Goal: Transaction & Acquisition: Purchase product/service

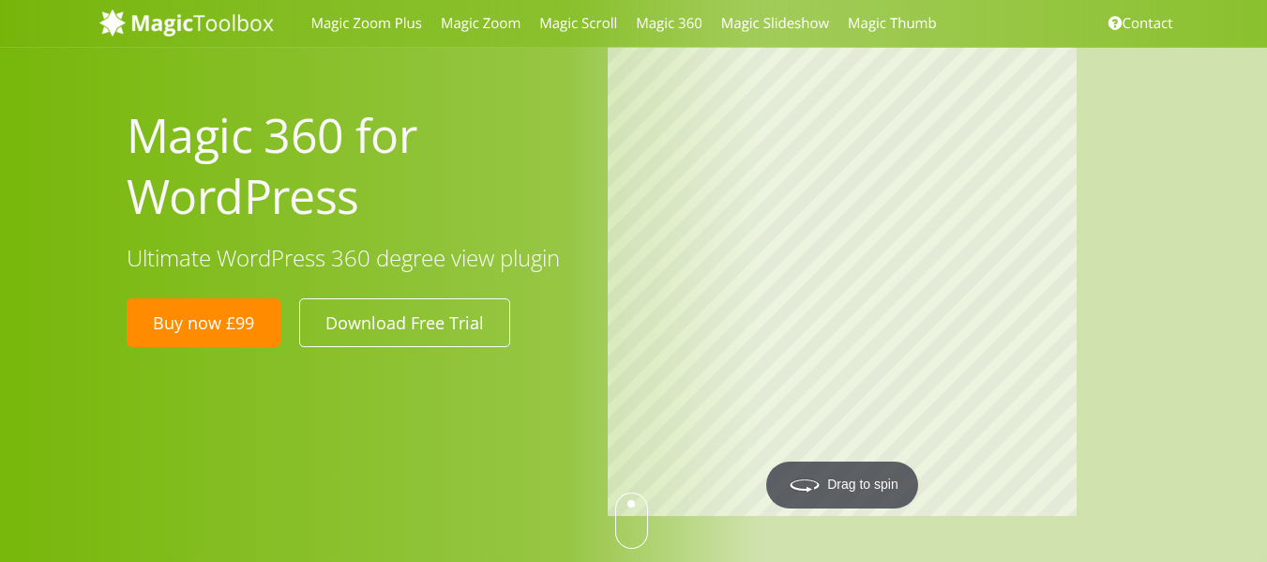
drag, startPoint x: 121, startPoint y: 117, endPoint x: 380, endPoint y: 199, distance: 271.4
click at [375, 202] on div "Magic 360 for WordPress Ultimate WordPress 360 degree view plugin Buy now £99 D…" at bounding box center [353, 227] width 481 height 262
click at [390, 196] on h1 "Magic 360 for WordPress" at bounding box center [353, 166] width 453 height 122
drag, startPoint x: 732, startPoint y: 190, endPoint x: 393, endPoint y: 296, distance: 355.7
click at [394, 298] on div "Magic 360 for WordPress Ultimate WordPress 360 degree view plugin Buy now £99 D…" at bounding box center [690, 284] width 1154 height 474
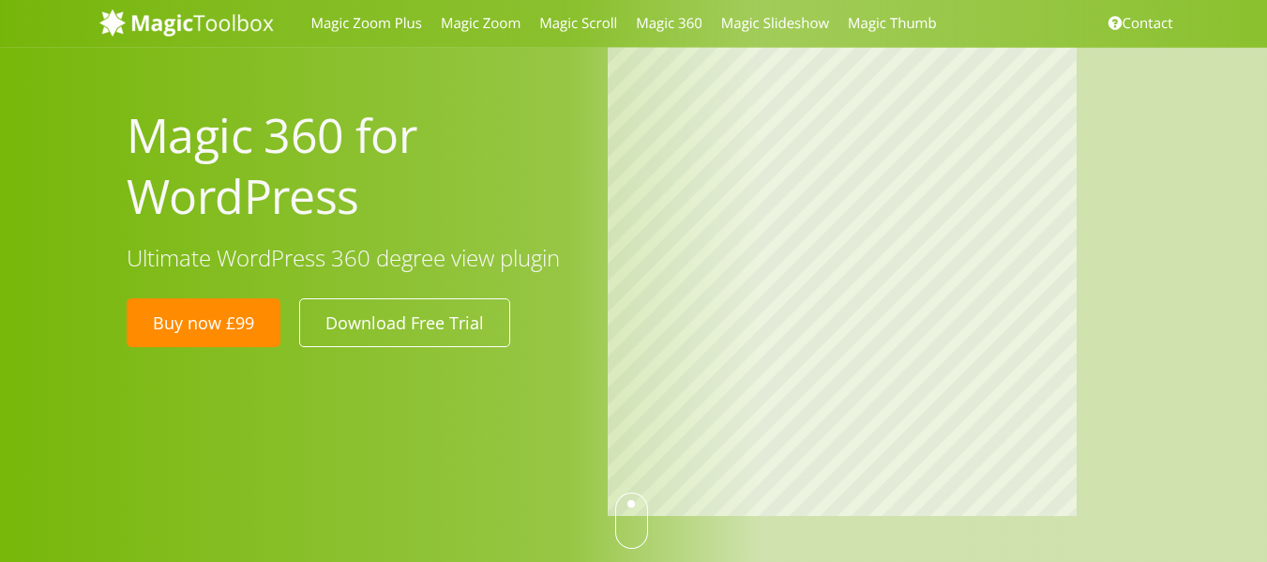
click at [387, 279] on div "Magic 360 for WordPress Ultimate WordPress 360 degree view plugin Buy now £99 D…" at bounding box center [690, 284] width 1154 height 474
click at [247, 164] on h1 "Magic 360 for WordPress" at bounding box center [353, 166] width 453 height 122
click at [366, 18] on link "Magic Zoom Plus" at bounding box center [366, 23] width 129 height 47
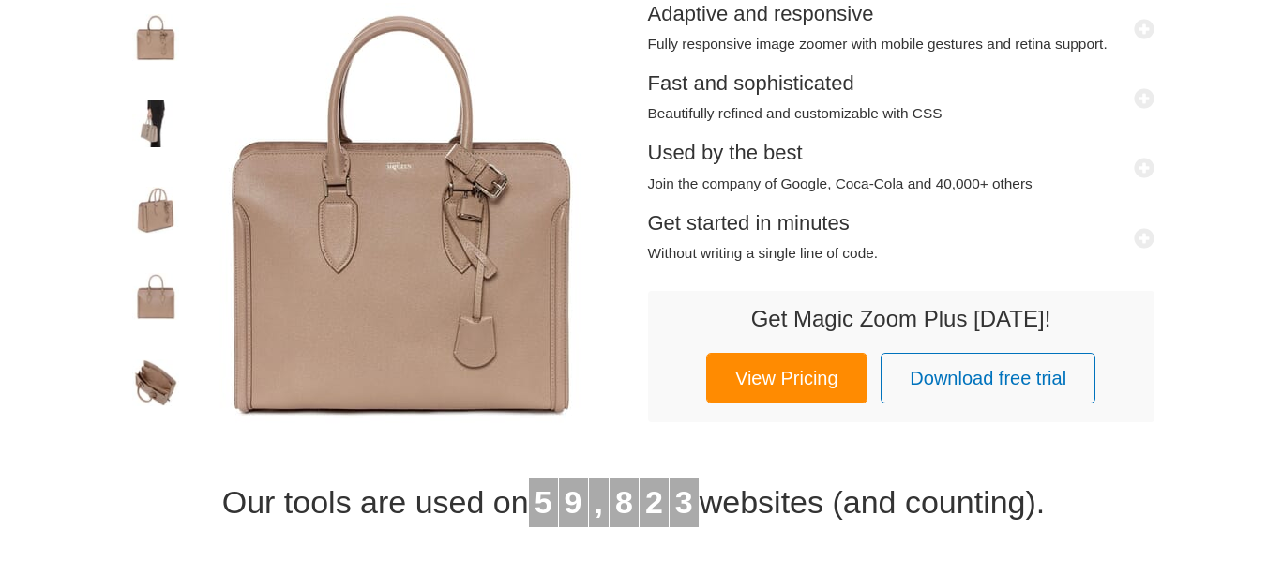
click at [465, 324] on img at bounding box center [401, 214] width 422 height 422
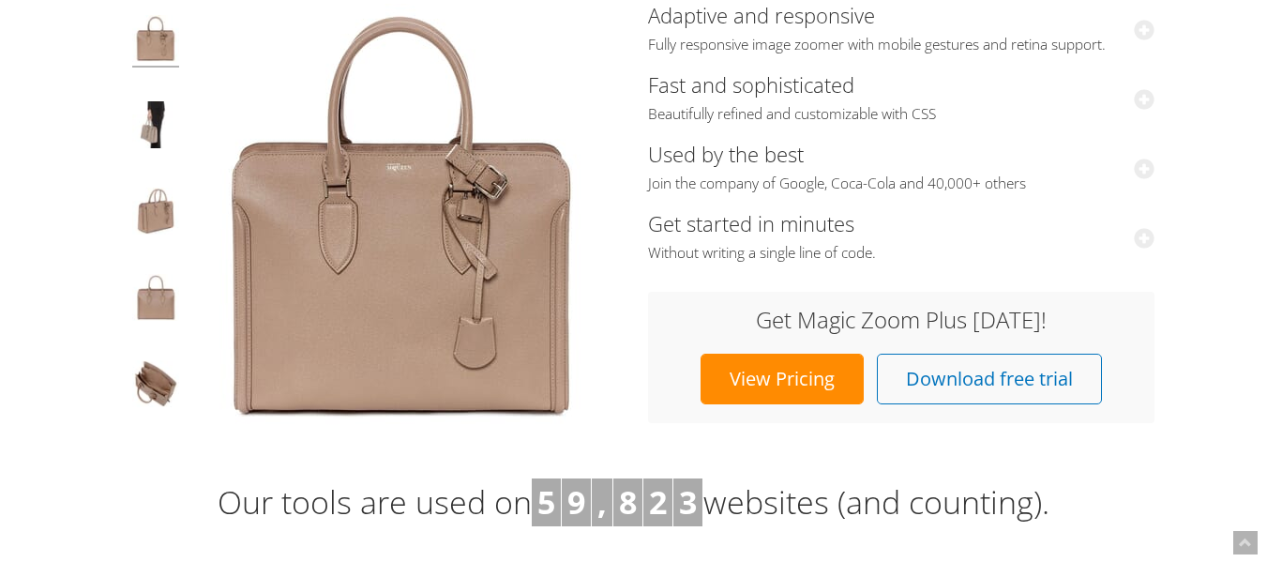
scroll to position [282, 0]
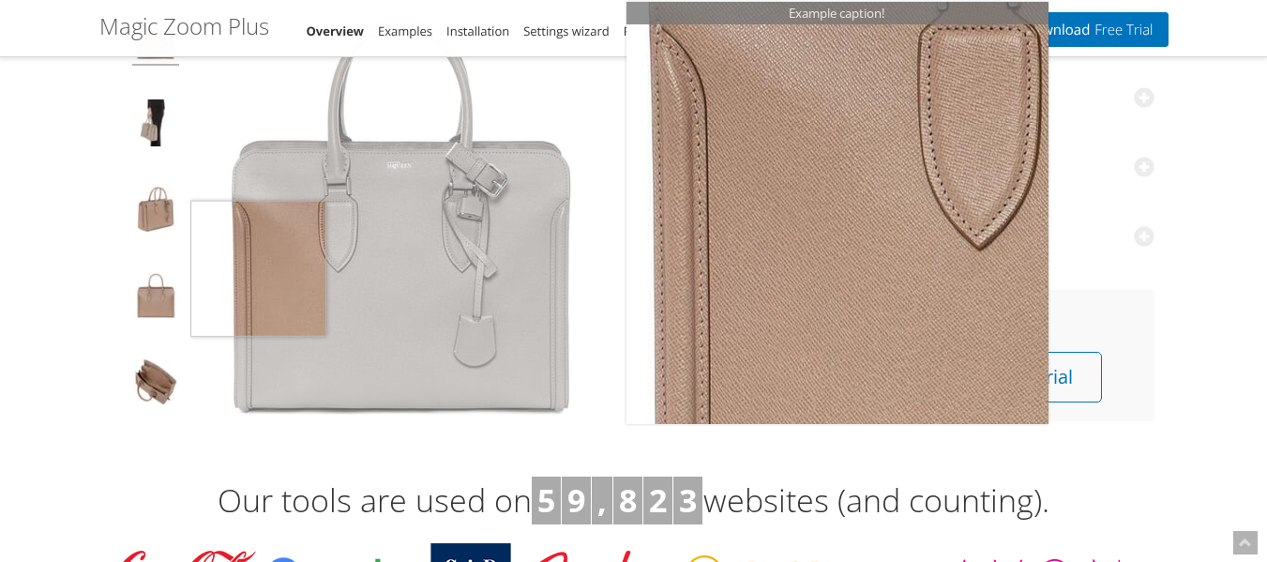
drag, startPoint x: 541, startPoint y: 198, endPoint x: 275, endPoint y: 268, distance: 275.5
click at [193, 269] on img at bounding box center [401, 213] width 422 height 422
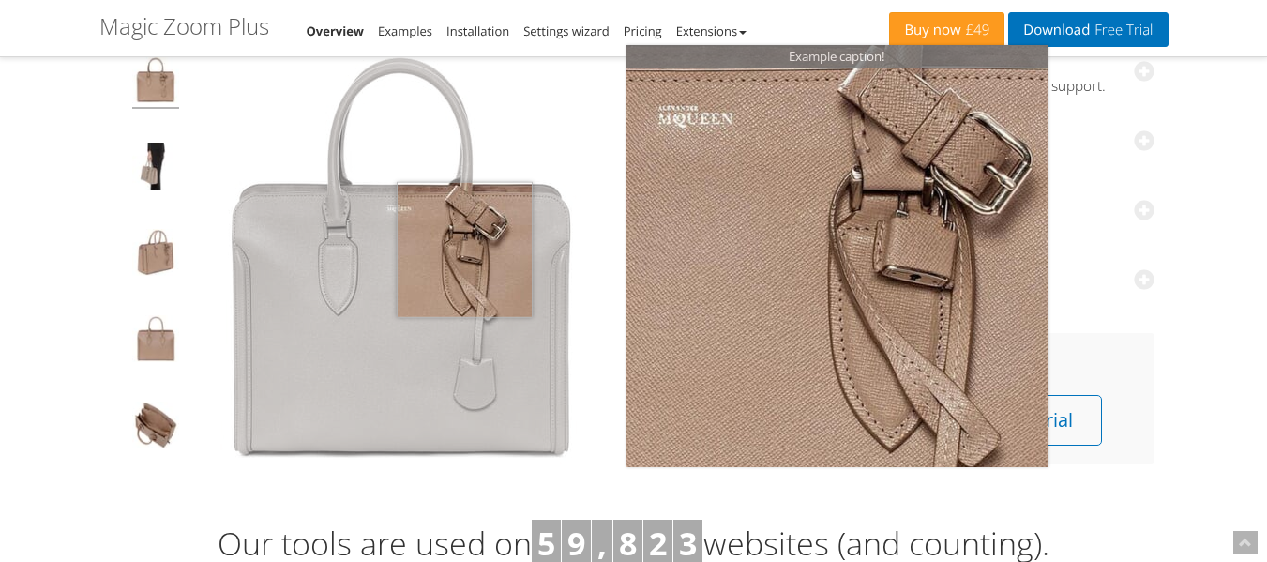
scroll to position [0, 0]
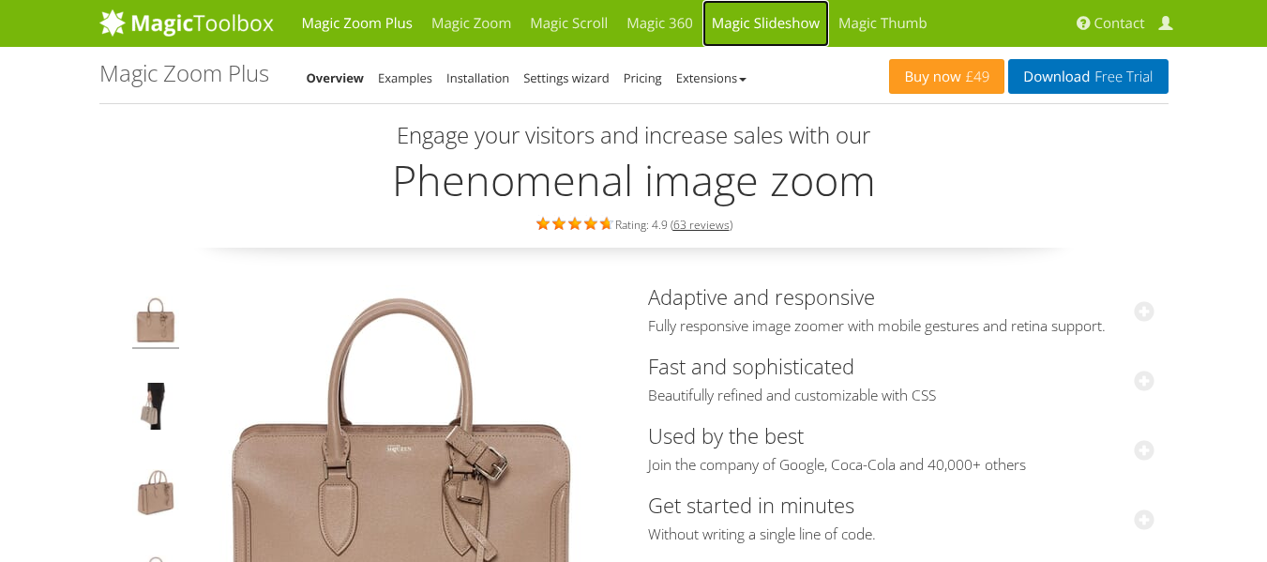
click at [707, 27] on link "Magic Slideshow" at bounding box center [765, 23] width 127 height 47
click at [676, 30] on link "Magic 360" at bounding box center [659, 23] width 85 height 47
click at [977, 197] on h2 "Phenomenal image zoom" at bounding box center [633, 180] width 1069 height 47
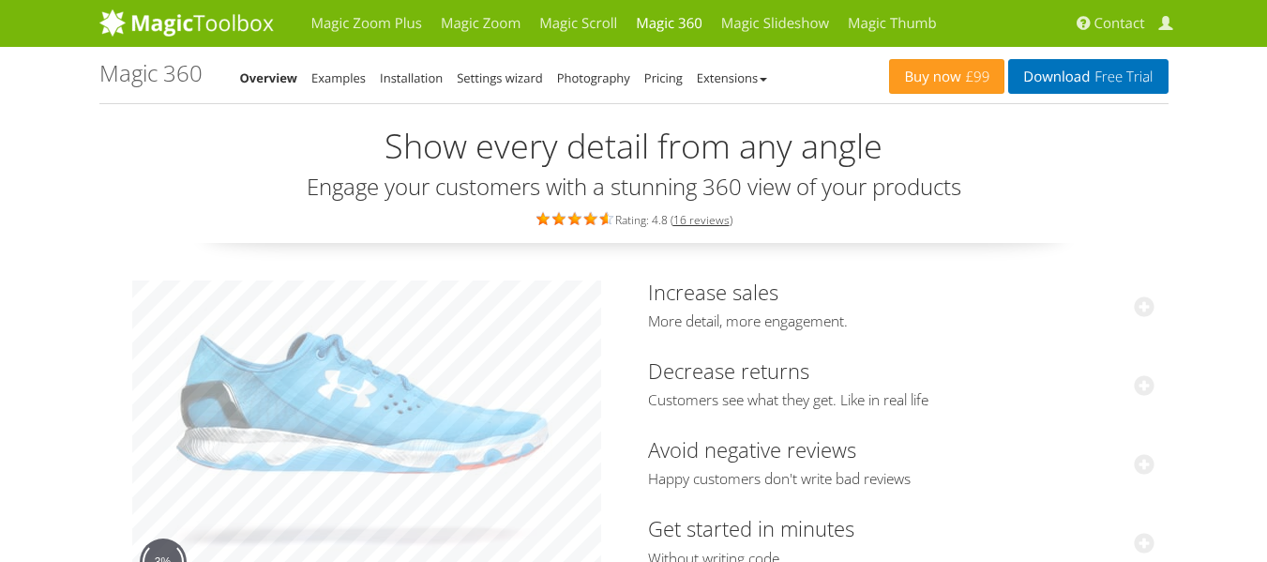
scroll to position [281, 0]
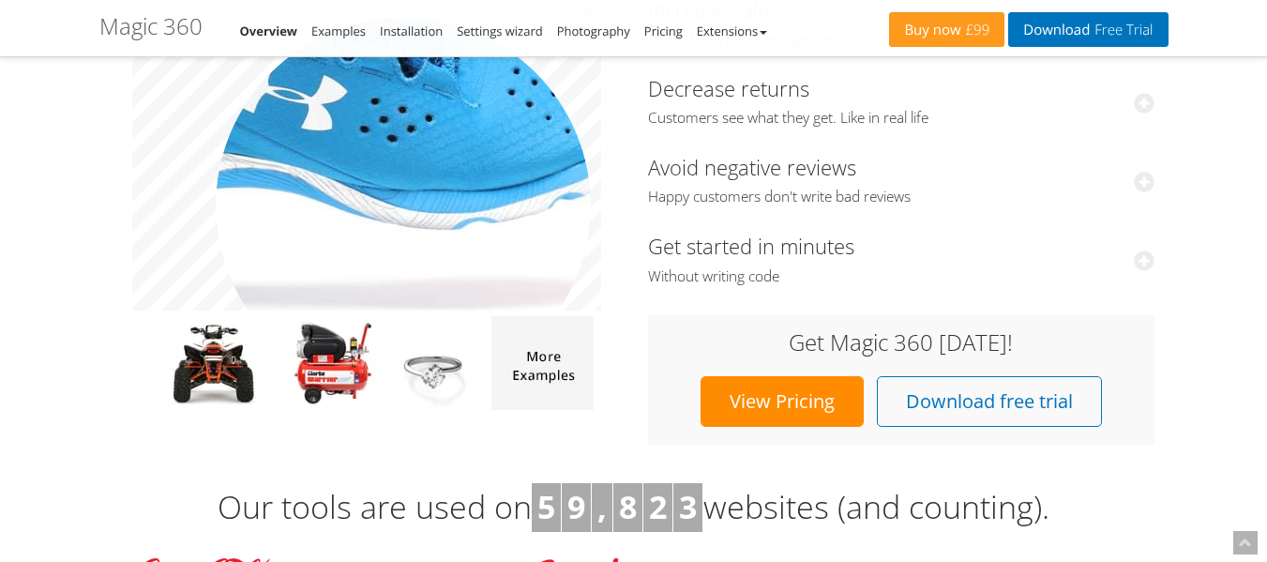
click at [403, 205] on img at bounding box center [329, 103] width 938 height 626
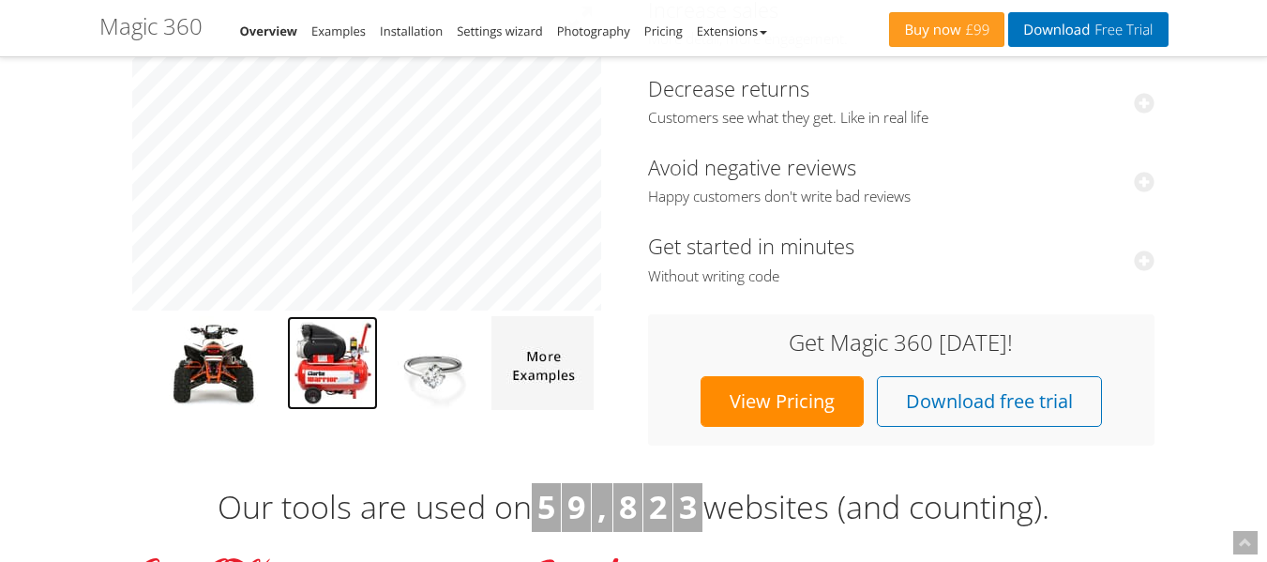
click at [324, 337] on img at bounding box center [332, 363] width 91 height 94
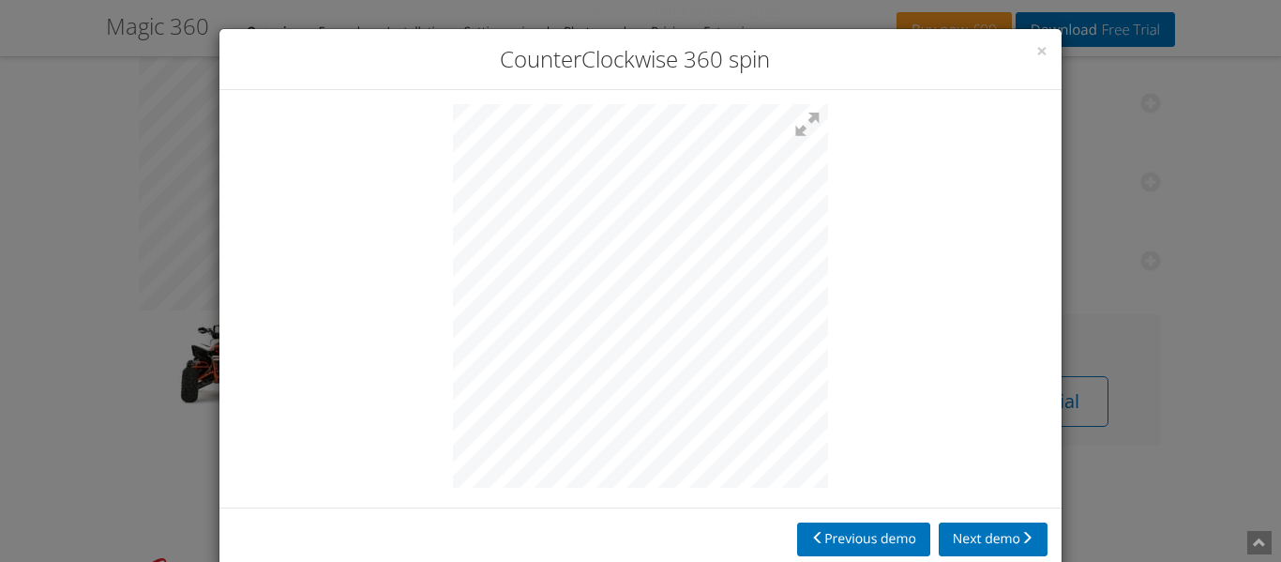
click at [920, 289] on div at bounding box center [640, 298] width 842 height 417
click at [1036, 54] on span "×" at bounding box center [1041, 51] width 11 height 26
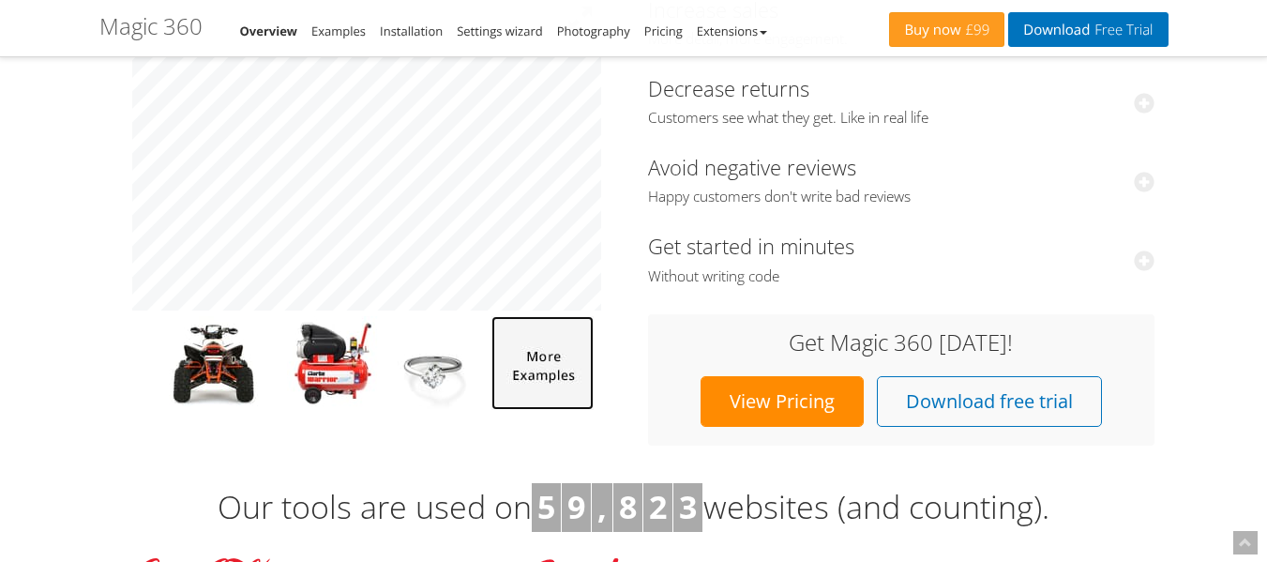
click at [530, 367] on img at bounding box center [542, 363] width 102 height 94
click at [646, 247] on div "Increase sales More detail, more engagement. After implementing our 360-degree …" at bounding box center [901, 217] width 535 height 457
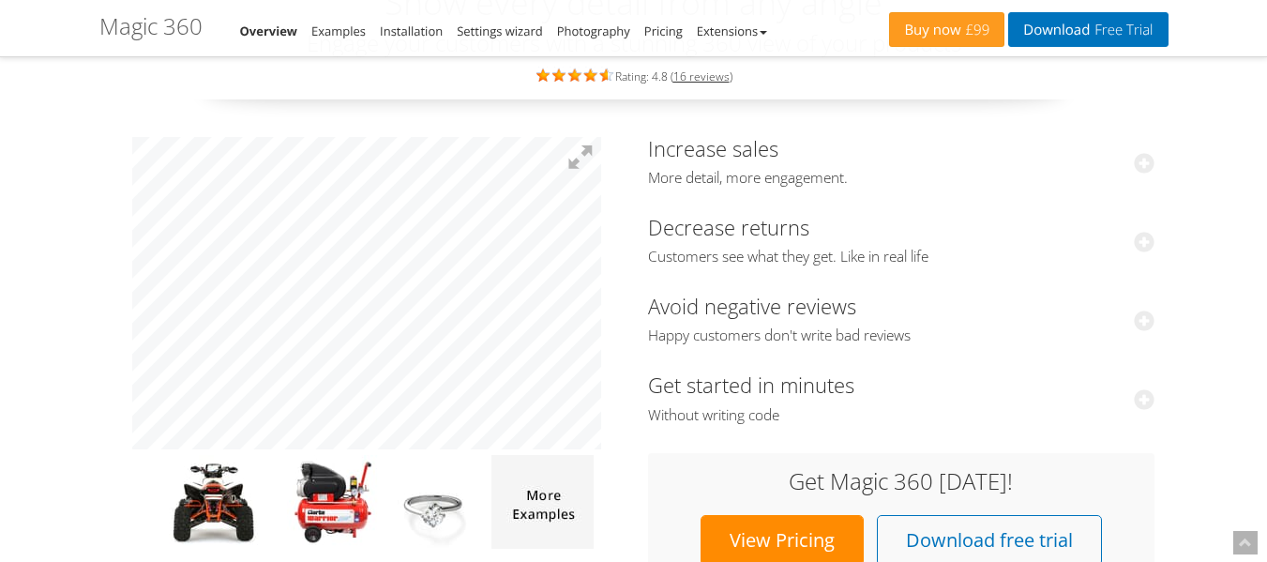
scroll to position [0, 0]
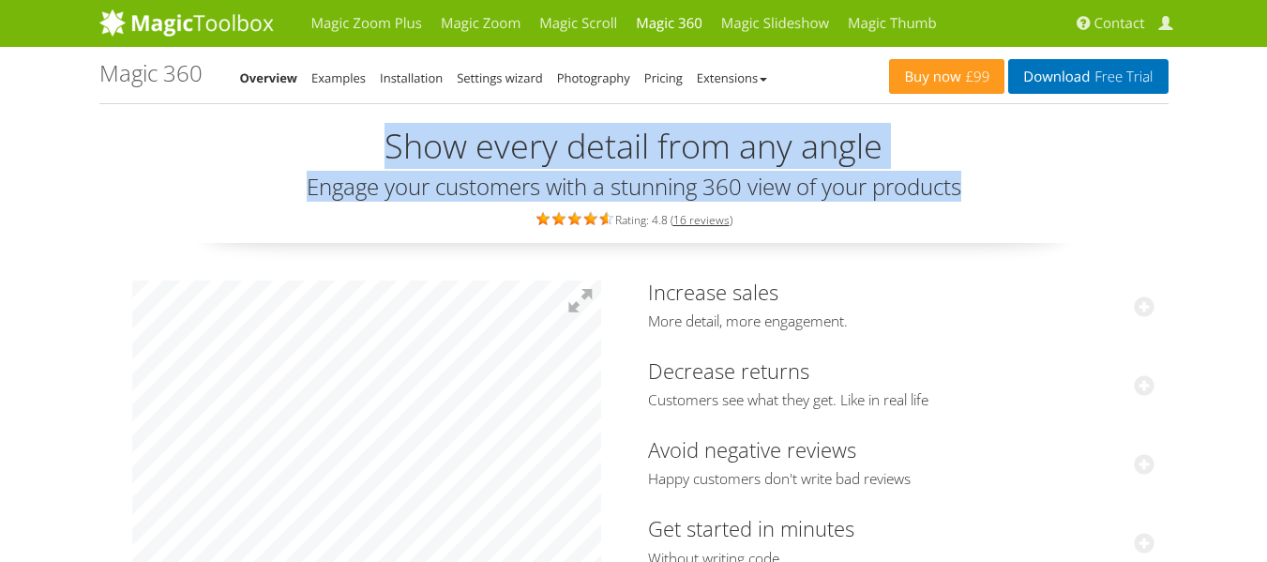
drag, startPoint x: 383, startPoint y: 139, endPoint x: 1043, endPoint y: 176, distance: 661.3
click at [1043, 176] on div "Show every detail from any angle Engage your customers with a stunning 360 view…" at bounding box center [633, 185] width 1069 height 115
click at [1027, 176] on h3 "Engage your customers with a stunning 360 view of your products" at bounding box center [633, 186] width 1069 height 24
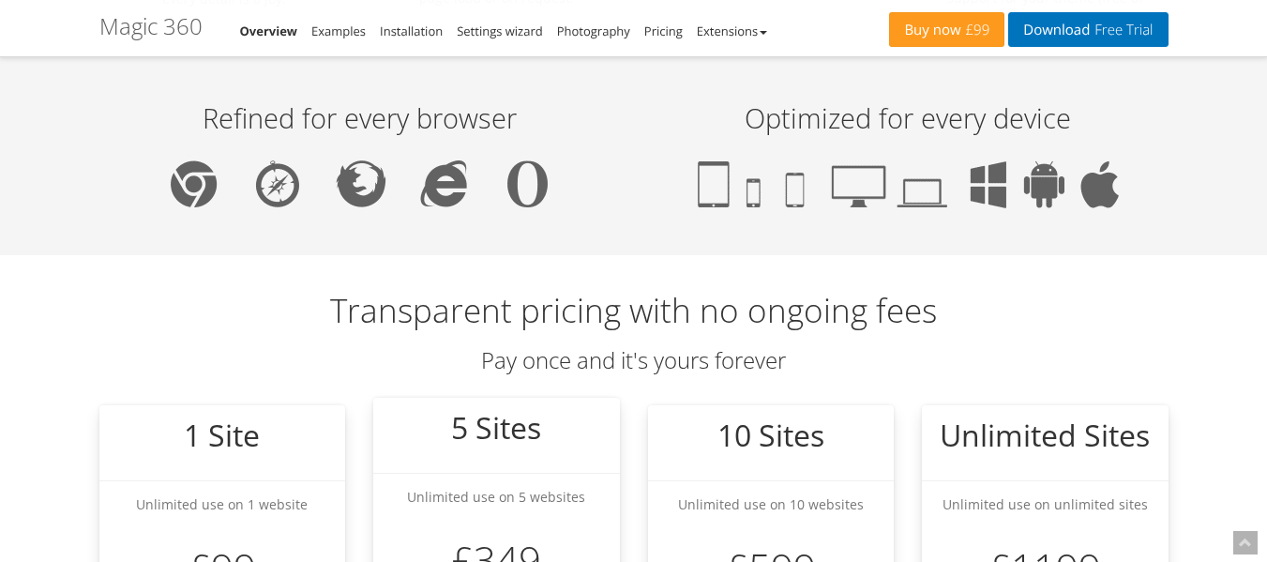
scroll to position [1782, 0]
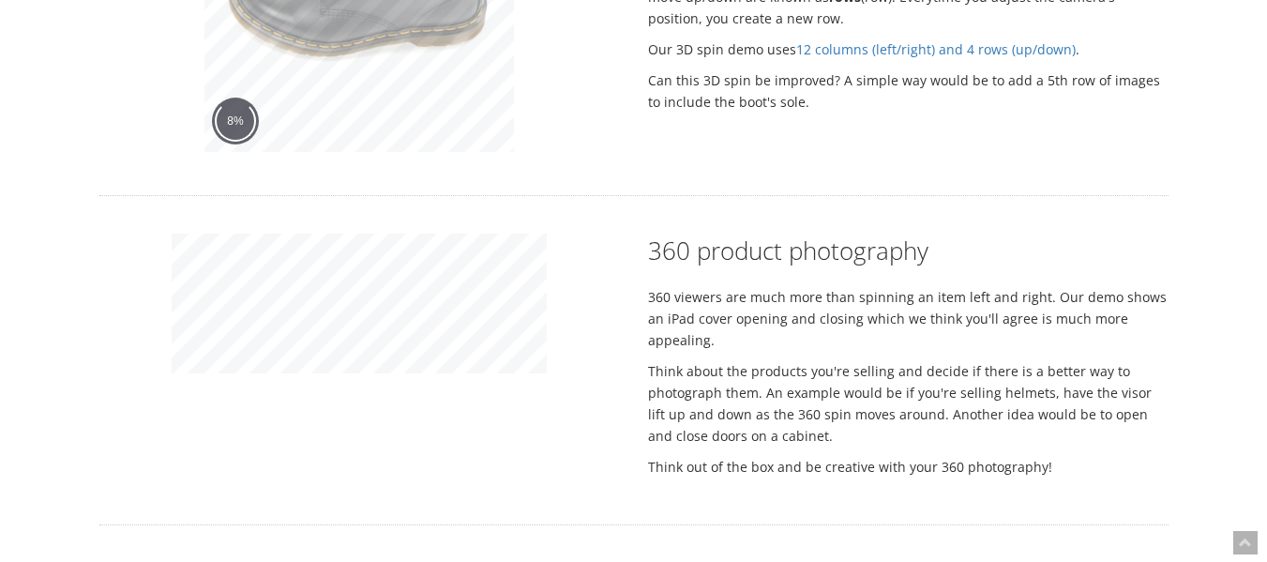
scroll to position [2556, 0]
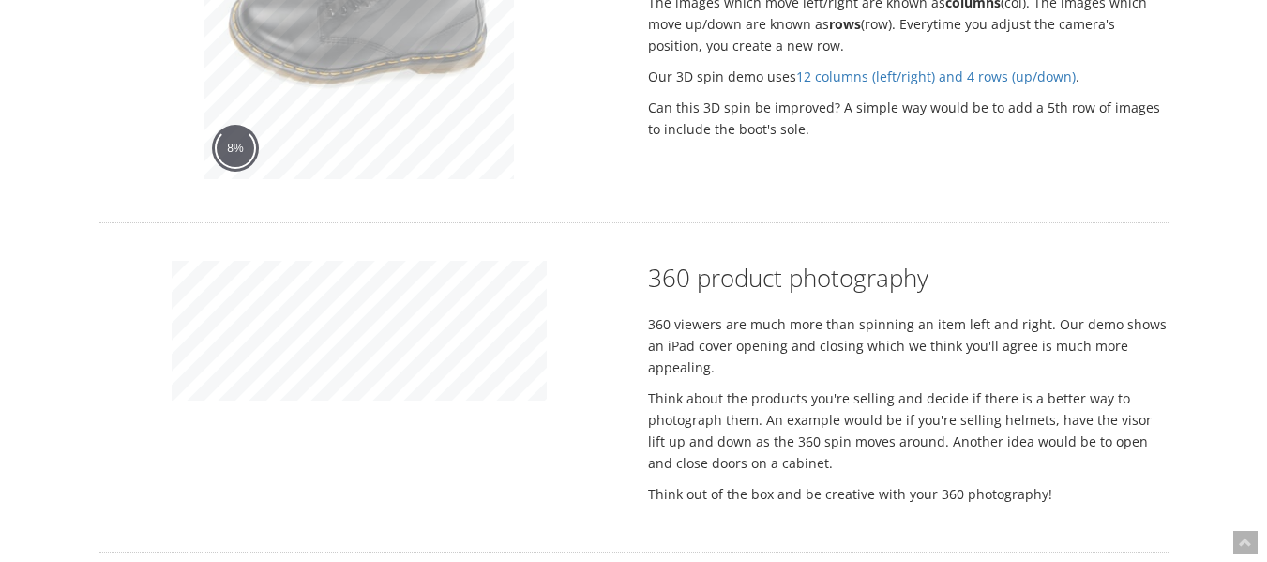
click at [581, 58] on div at bounding box center [359, 9] width 549 height 351
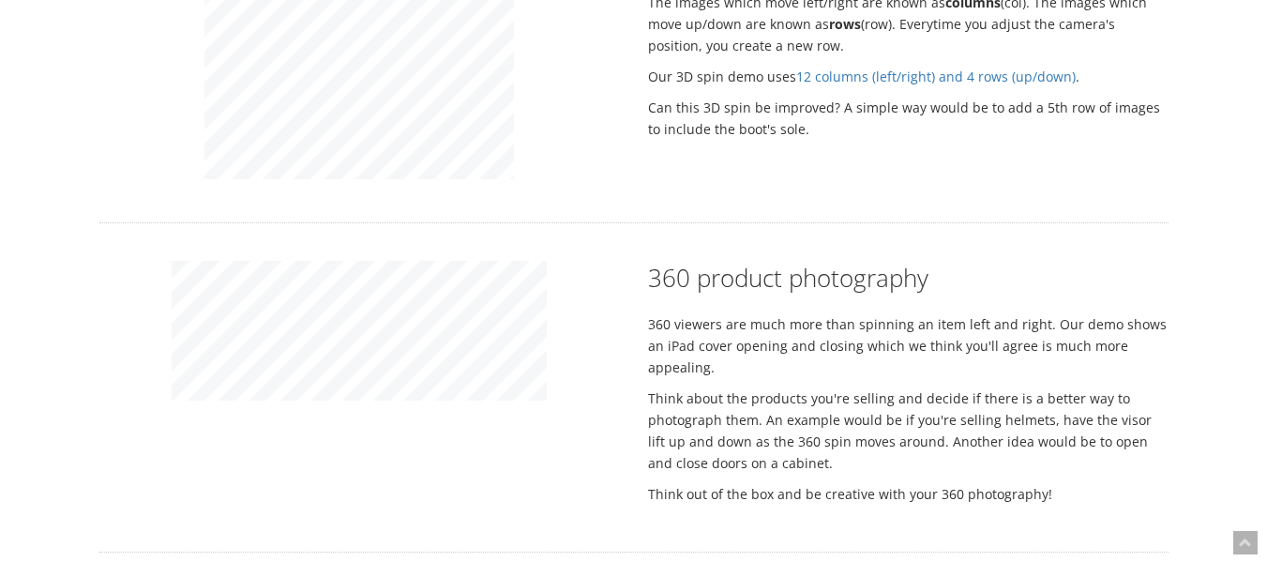
scroll to position [2274, 0]
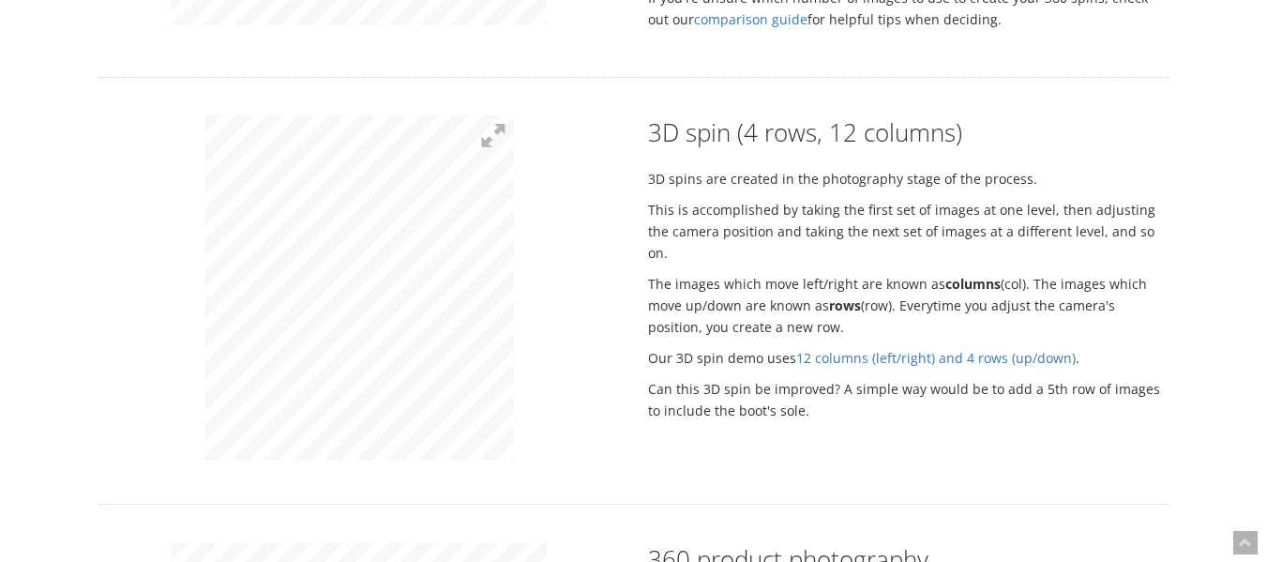
drag, startPoint x: 188, startPoint y: 264, endPoint x: 605, endPoint y: 232, distance: 418.6
click at [605, 232] on div at bounding box center [359, 290] width 549 height 351
click at [427, 90] on div "Rotate your products as a 360 spin 10 beautiful examples to spin your products …" at bounding box center [633, 97] width 1069 height 4488
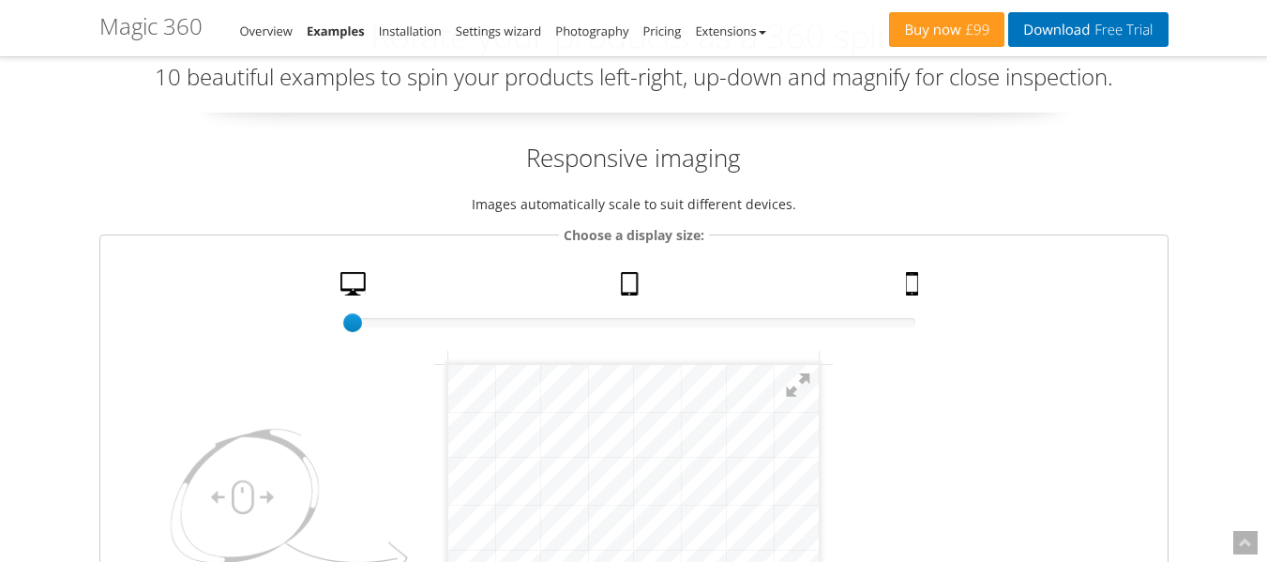
scroll to position [281, 0]
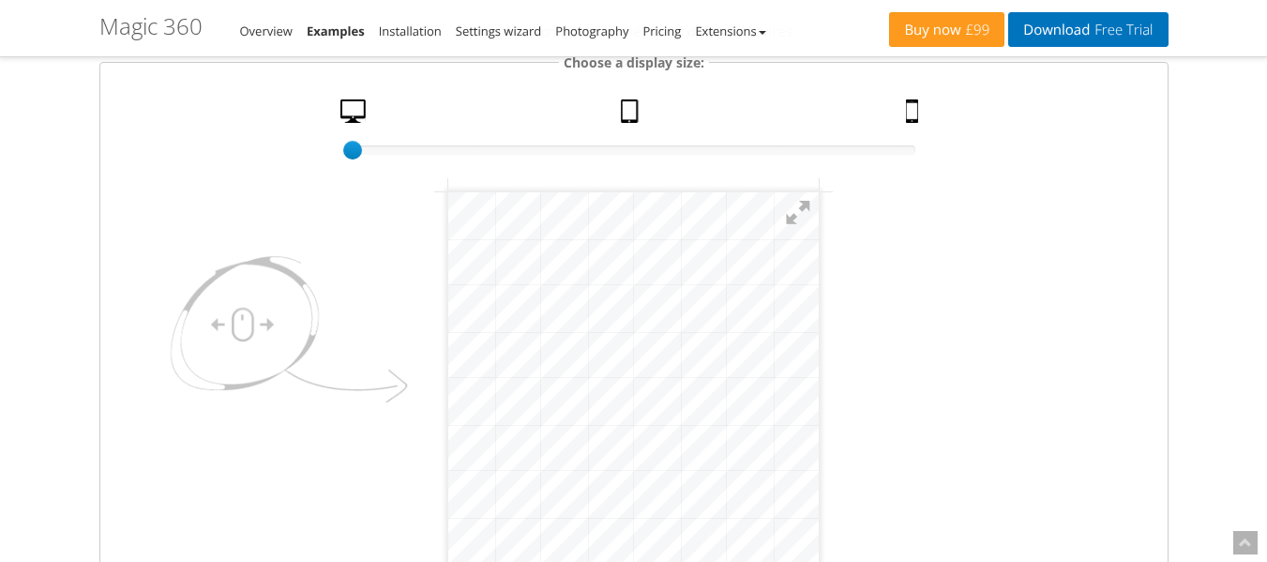
click at [987, 293] on fieldset "Choose a display size: 100% size 1 Desktop Tablet Mobile" at bounding box center [633, 326] width 1069 height 549
click at [915, 124] on link "Mobile" at bounding box center [914, 115] width 32 height 33
click at [716, 292] on button at bounding box center [705, 304] width 41 height 41
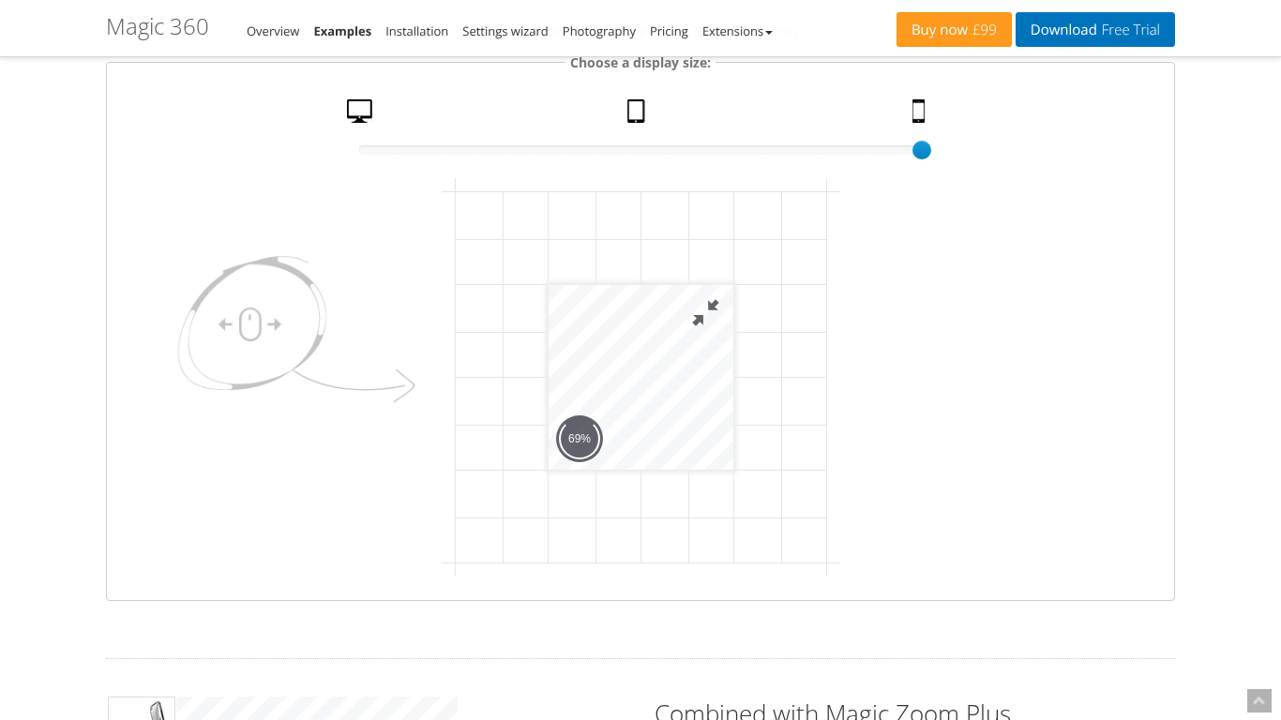
click at [732, 317] on button at bounding box center [704, 312] width 56 height 56
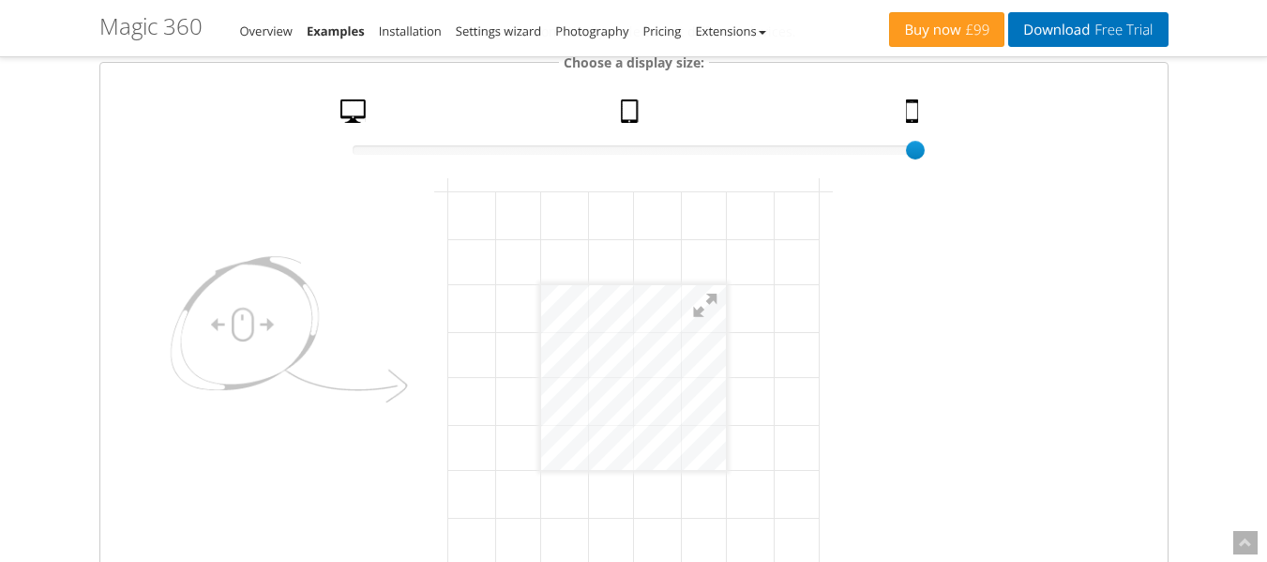
click at [903, 385] on fieldset "Choose a display size: 50% size 100 Desktop Tablet Mobile" at bounding box center [633, 326] width 1069 height 549
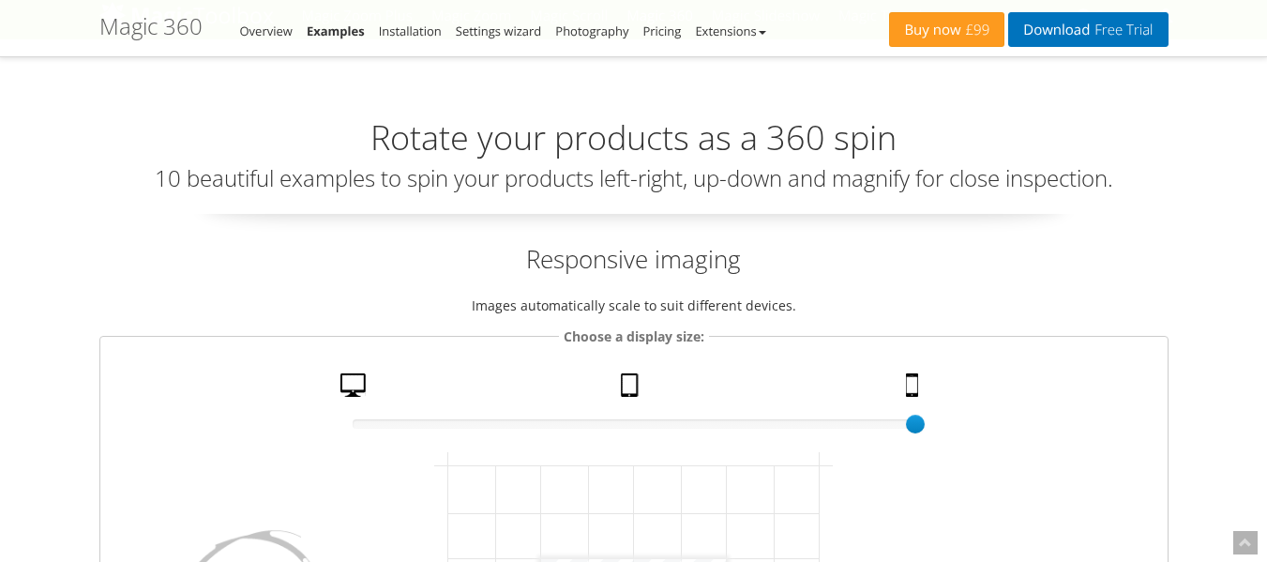
scroll to position [0, 0]
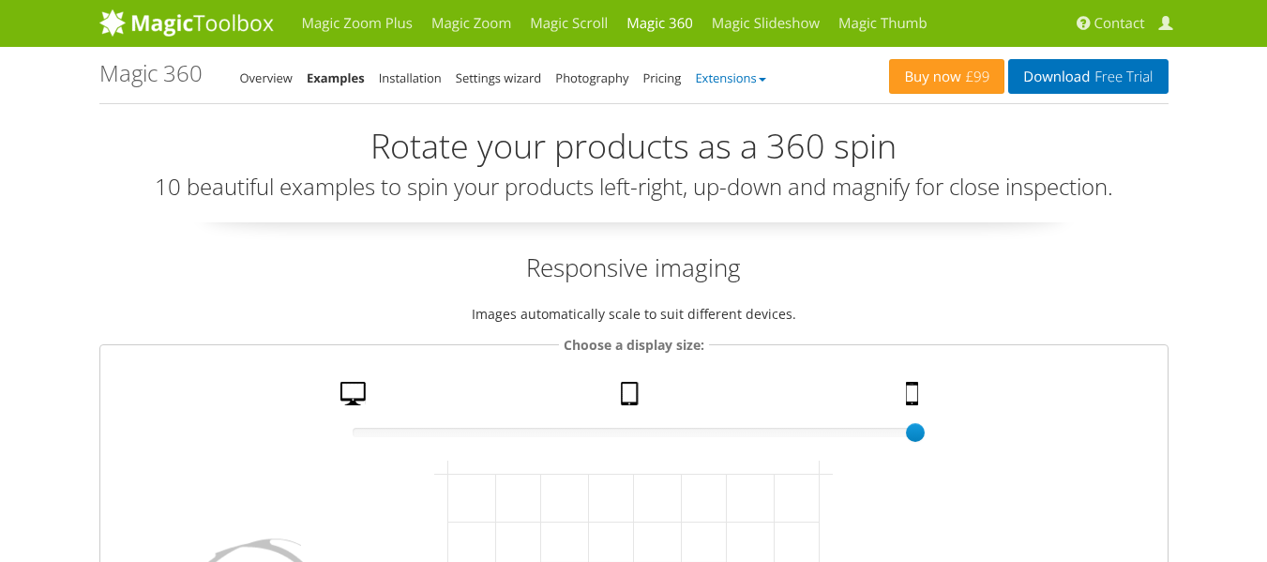
click at [764, 76] on link "Extensions" at bounding box center [730, 77] width 70 height 17
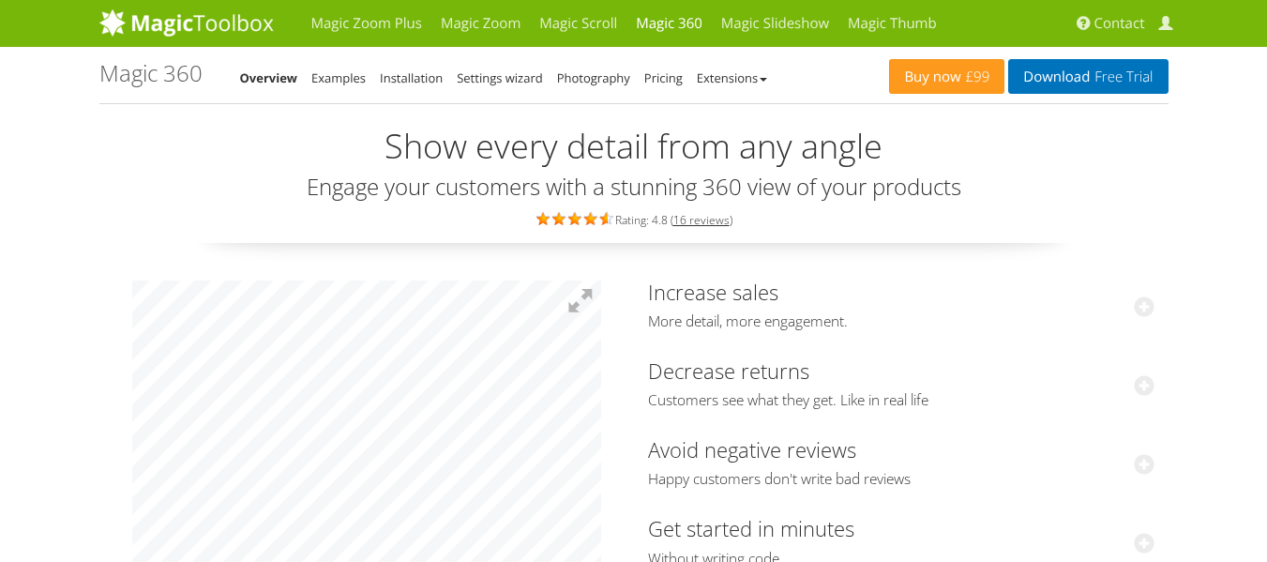
click at [1101, 199] on div "Show every detail from any angle Engage your customers with a stunning 360 view…" at bounding box center [633, 185] width 1069 height 115
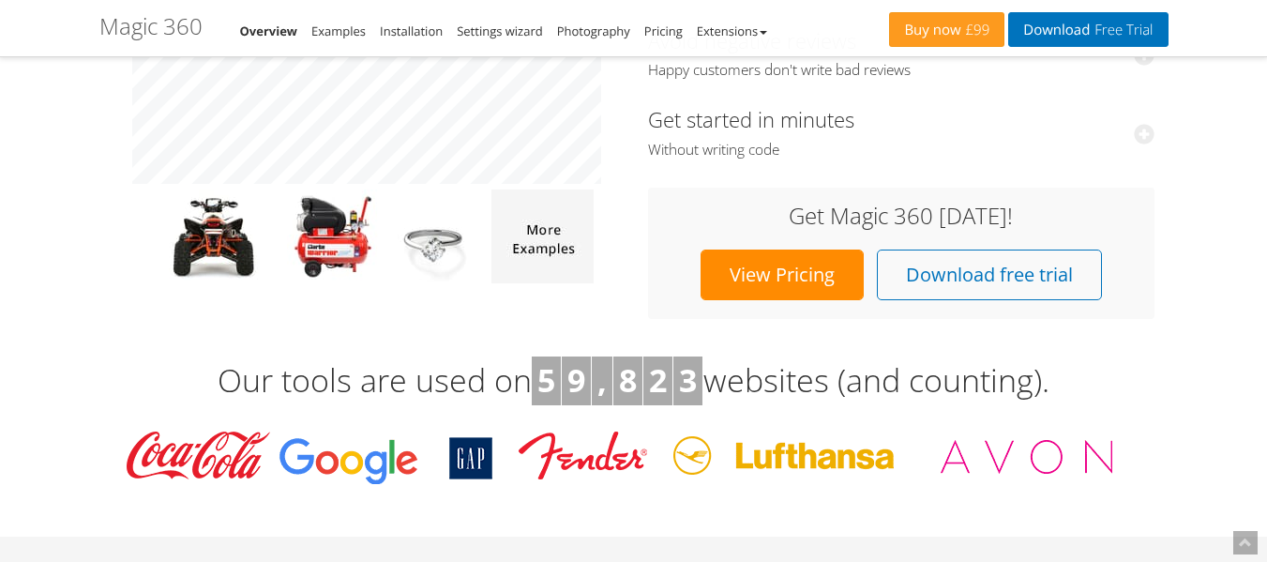
scroll to position [281, 0]
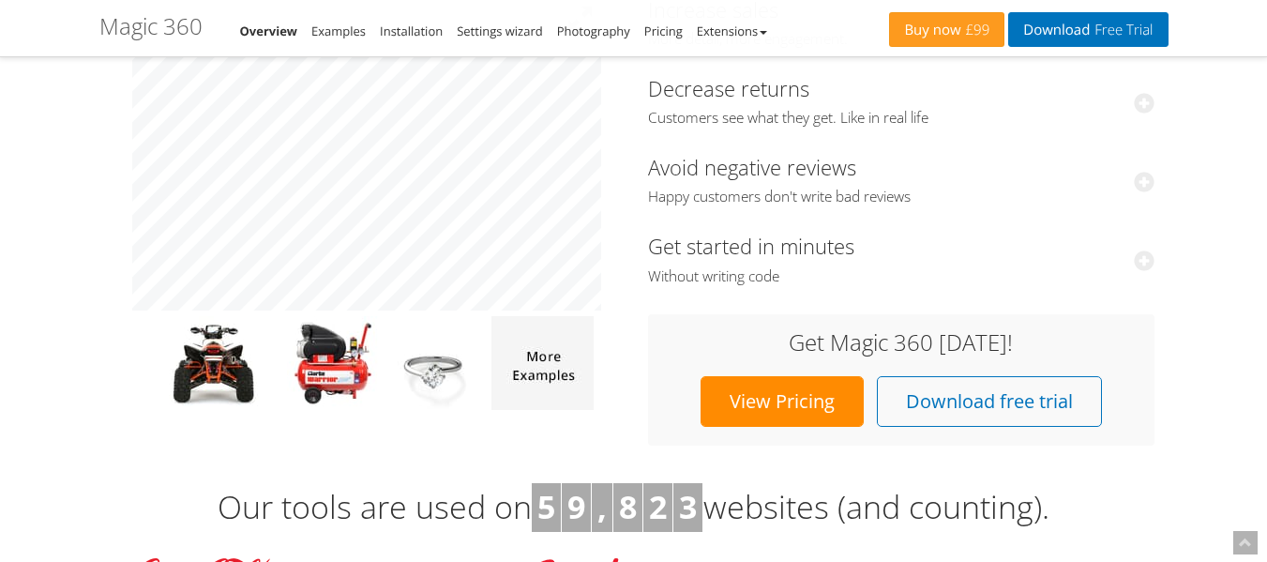
click at [742, 397] on link "View Pricing" at bounding box center [782, 401] width 163 height 51
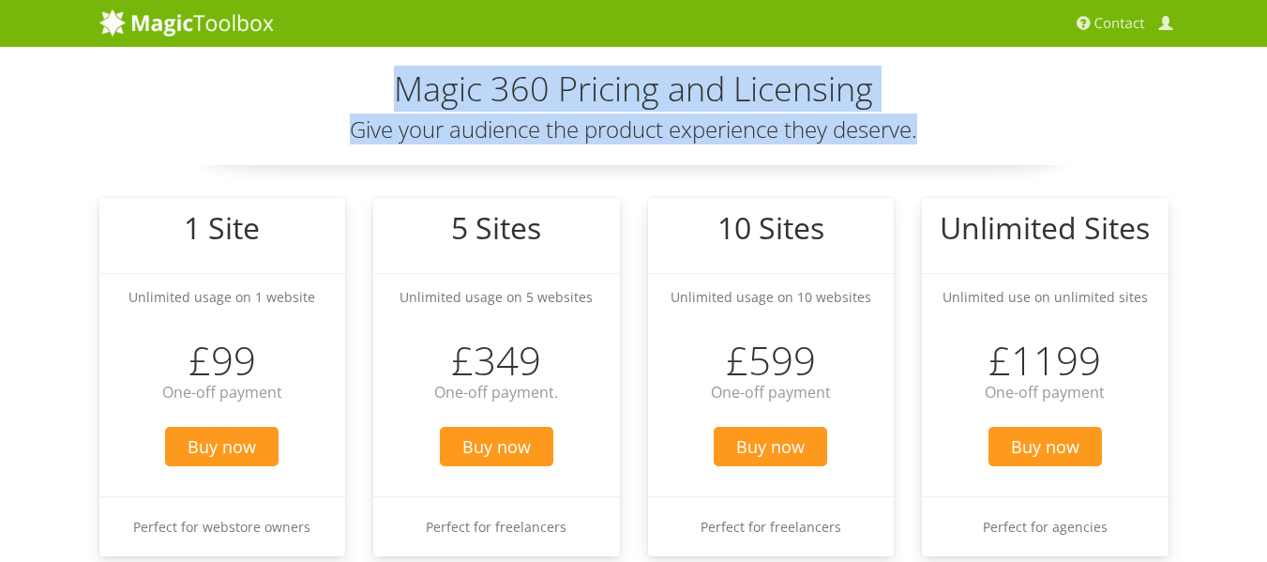
drag, startPoint x: 481, startPoint y: 109, endPoint x: 1002, endPoint y: 132, distance: 521.0
click at [1003, 129] on div "Magic 360 Pricing and Licensing Give your audience the product experience they …" at bounding box center [633, 117] width 1069 height 95
click at [998, 135] on h3 "Give your audience the product experience they deserve." at bounding box center [633, 129] width 1069 height 24
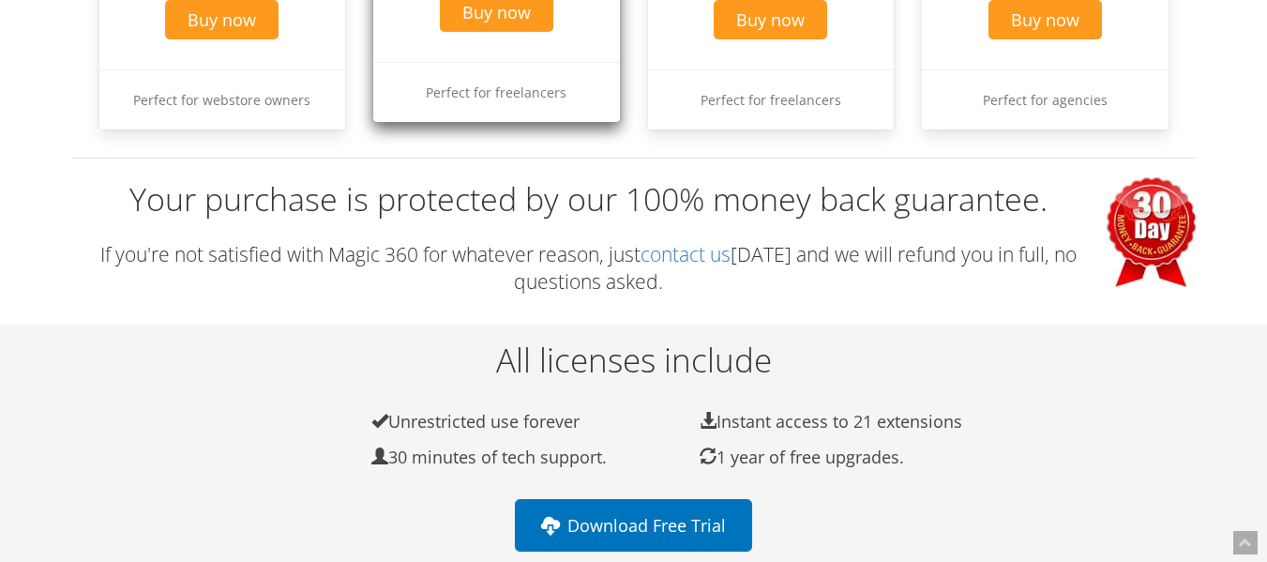
scroll to position [469, 0]
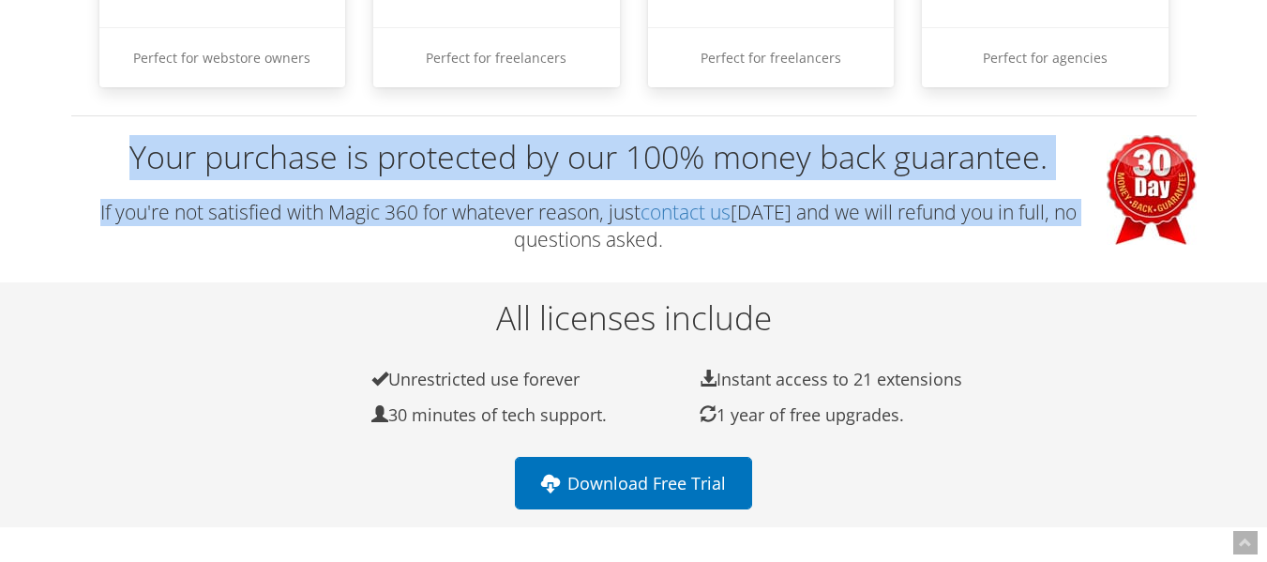
drag, startPoint x: 113, startPoint y: 163, endPoint x: 1075, endPoint y: 226, distance: 964.3
click at [1075, 226] on div "Your purchase is protected by our 100% money back guarantee. If you're not sati…" at bounding box center [633, 193] width 1125 height 157
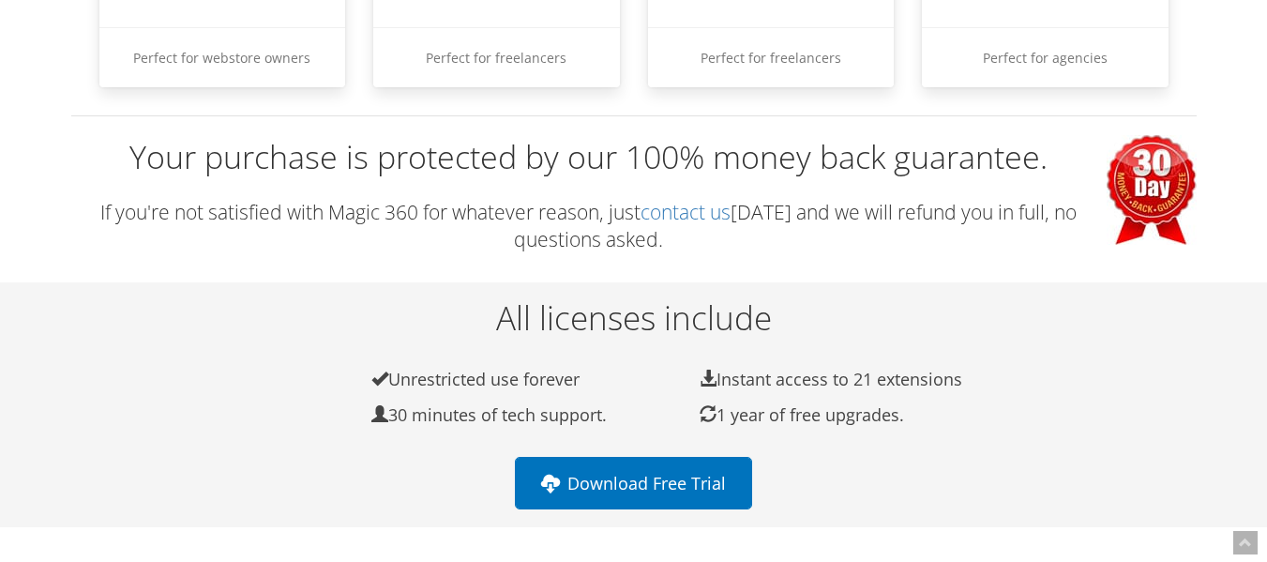
click at [944, 323] on h2 "All licenses include" at bounding box center [633, 318] width 1125 height 37
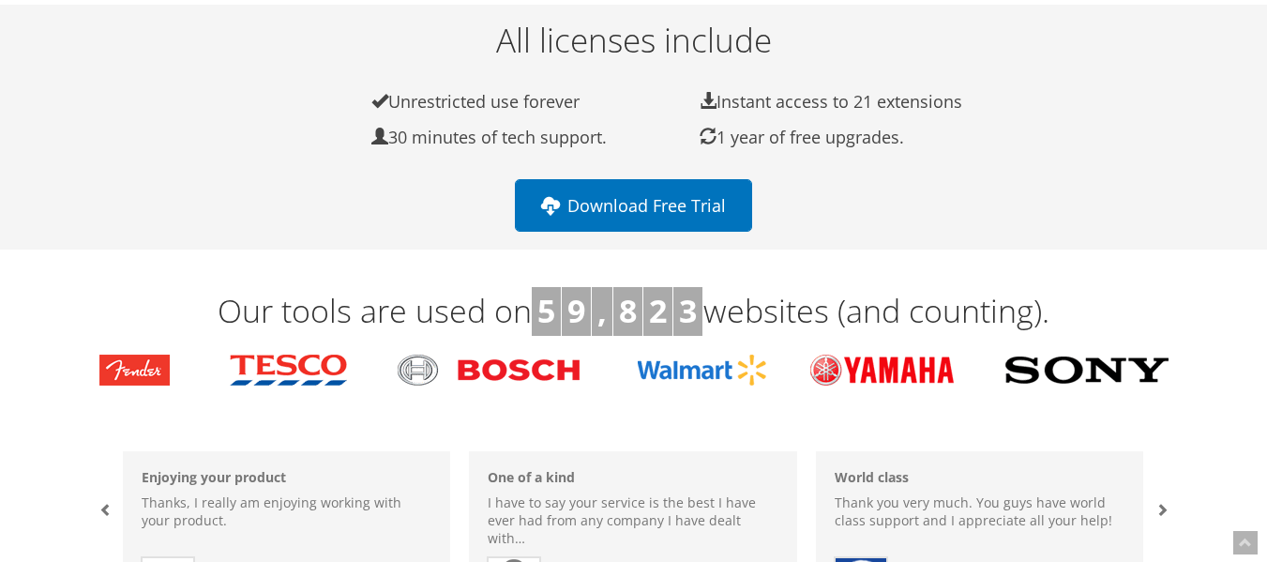
scroll to position [563, 0]
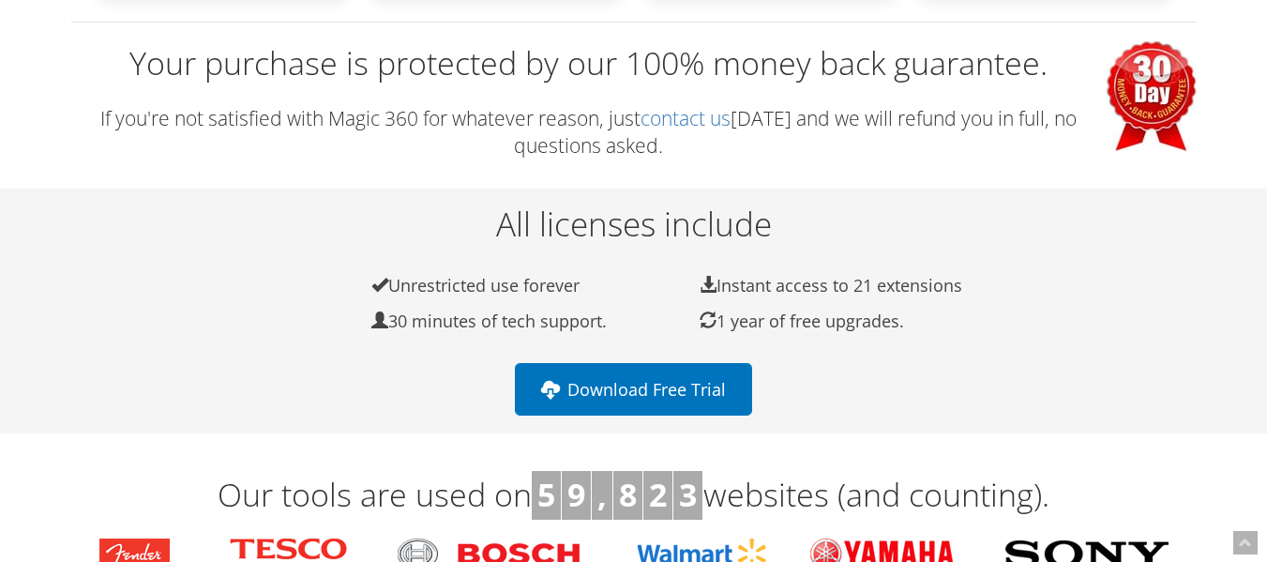
click at [536, 286] on li "Unrestricted use forever" at bounding box center [493, 286] width 328 height 22
click at [542, 321] on li "30 minutes of tech support." at bounding box center [493, 321] width 328 height 22
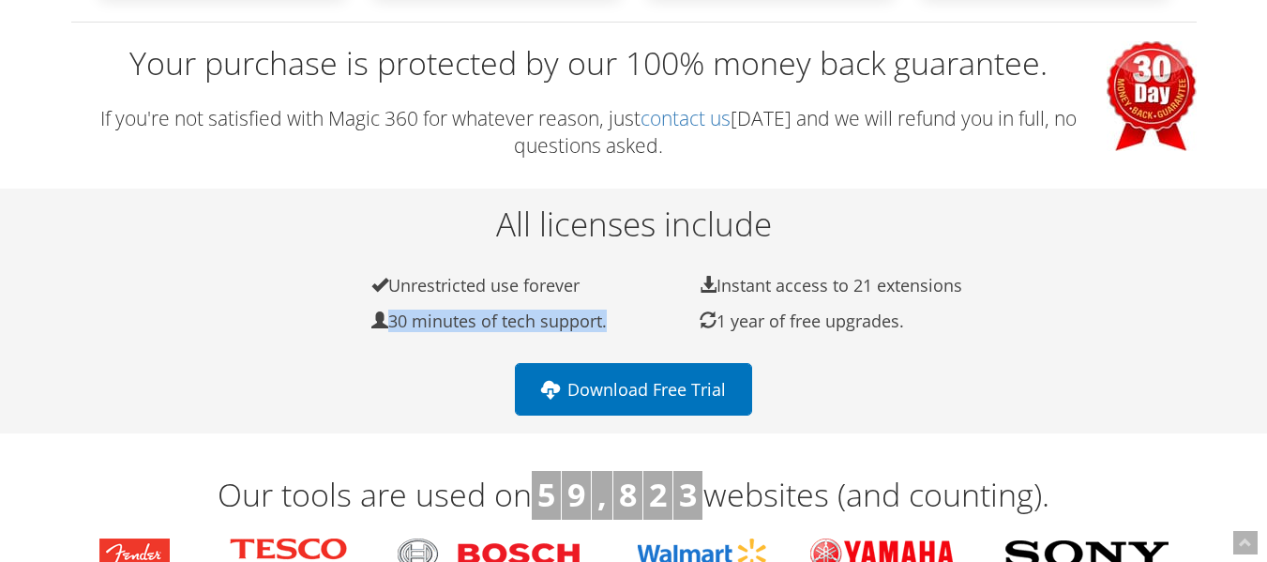
click at [542, 321] on li "30 minutes of tech support." at bounding box center [493, 321] width 328 height 22
click at [814, 286] on li "Instant access to 21 extensions" at bounding box center [821, 286] width 328 height 22
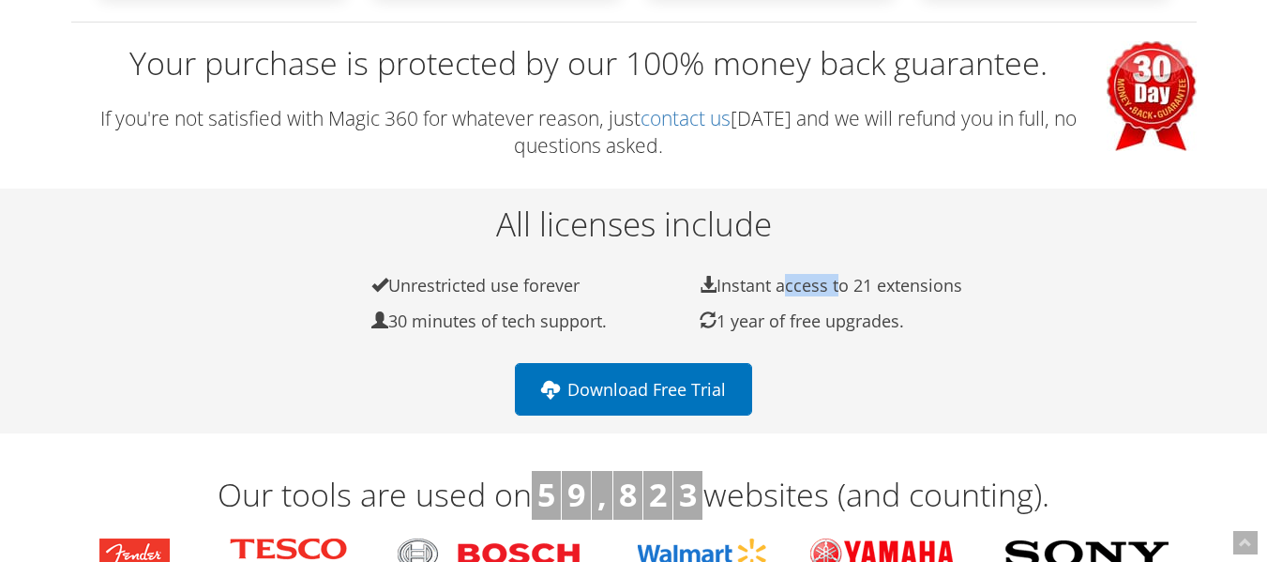
click at [814, 286] on li "Instant access to 21 extensions" at bounding box center [821, 286] width 328 height 22
click at [912, 288] on li "Instant access to 21 extensions" at bounding box center [821, 286] width 328 height 22
click at [911, 288] on li "Instant access to 21 extensions" at bounding box center [821, 286] width 328 height 22
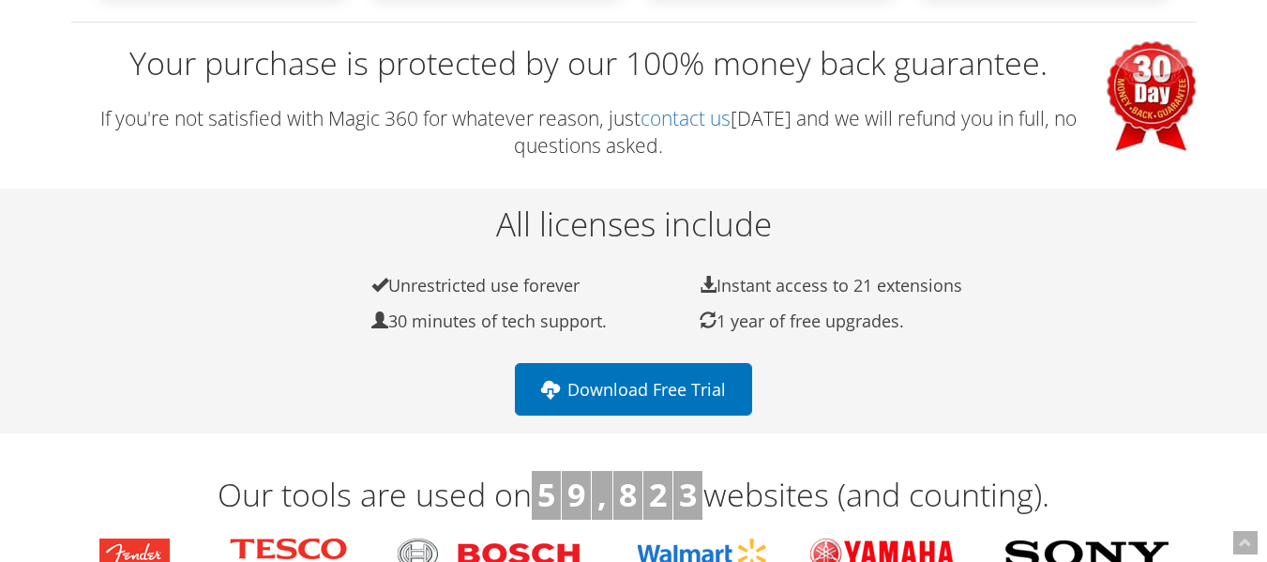
click at [903, 322] on li "1 year of free upgrades." at bounding box center [821, 321] width 328 height 22
click at [905, 348] on div "Download Free Trial" at bounding box center [633, 378] width 1125 height 74
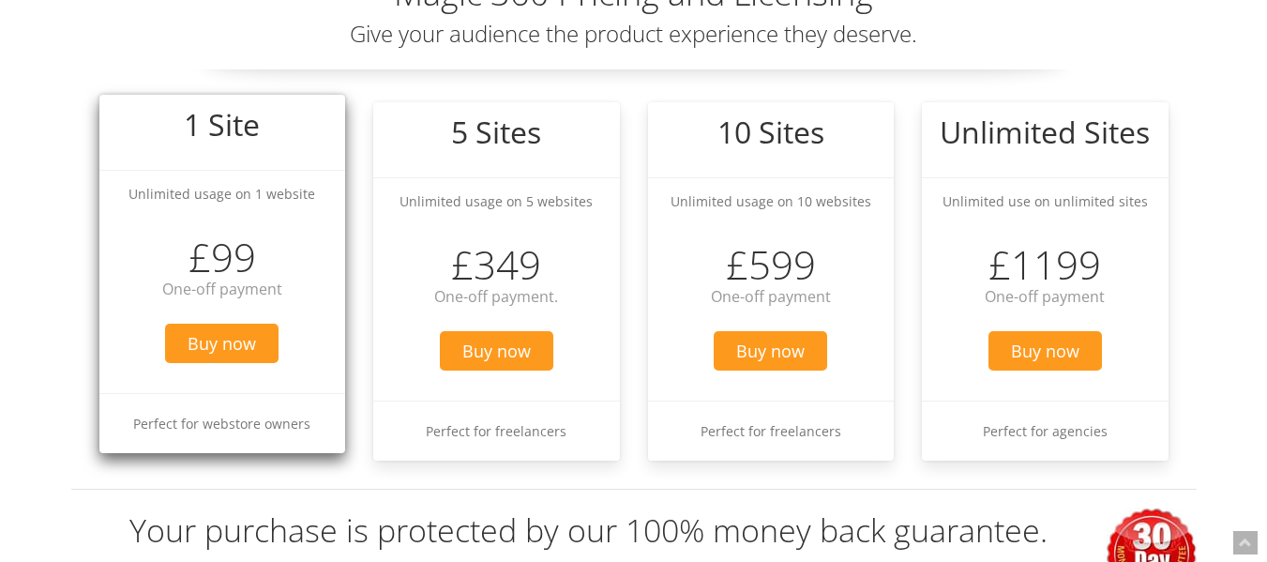
scroll to position [188, 0]
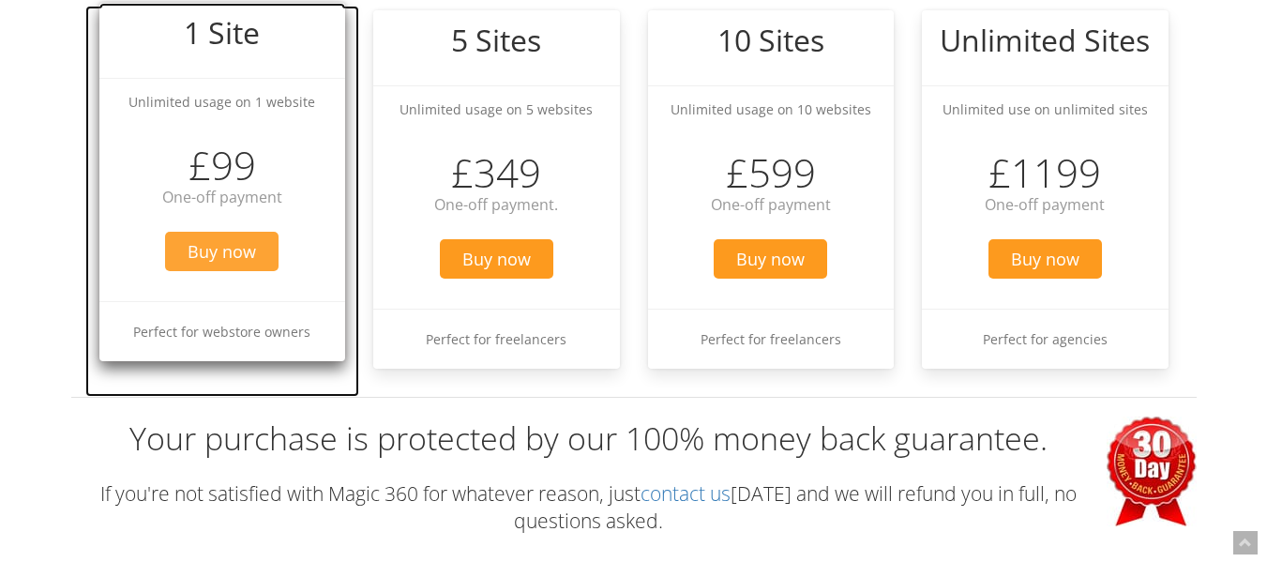
click at [229, 237] on span "Buy now" at bounding box center [221, 251] width 113 height 39
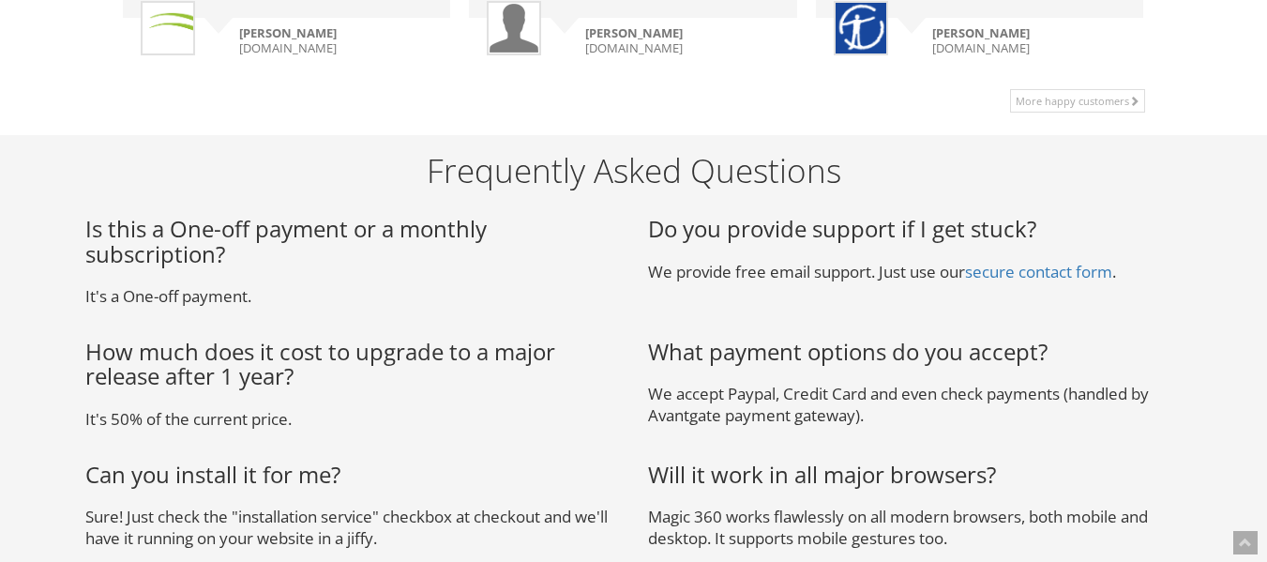
scroll to position [1501, 0]
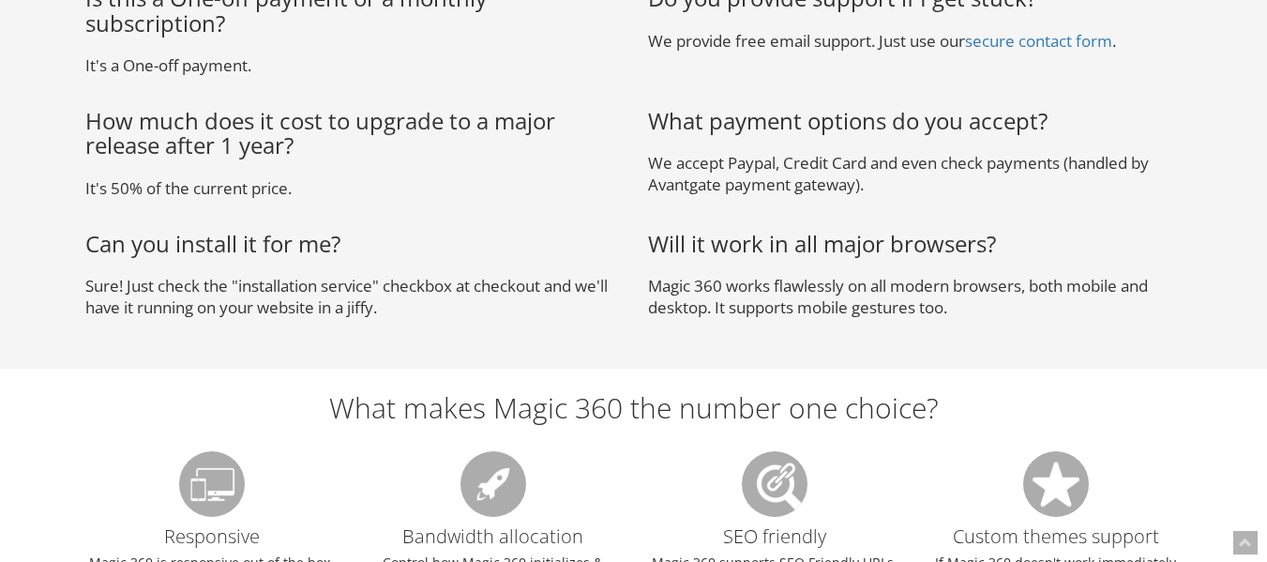
scroll to position [1501, 0]
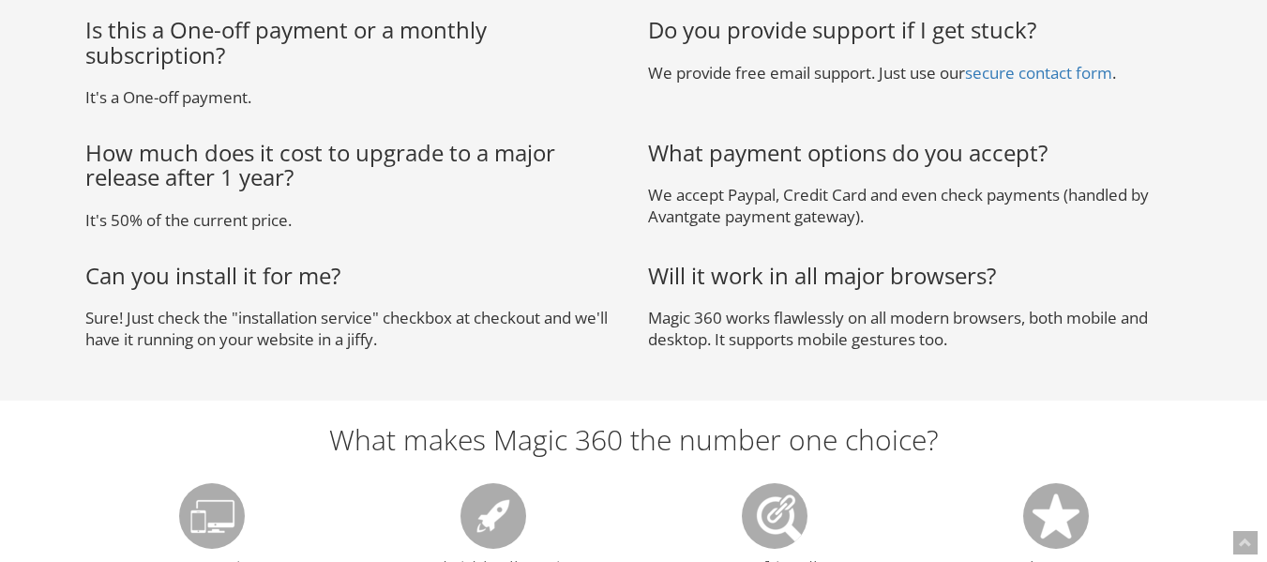
click at [269, 278] on h3 "Can you install it for me?" at bounding box center [352, 276] width 535 height 24
click at [259, 174] on h3 "How much does it cost to upgrade to a major release after 1 year?" at bounding box center [352, 166] width 535 height 50
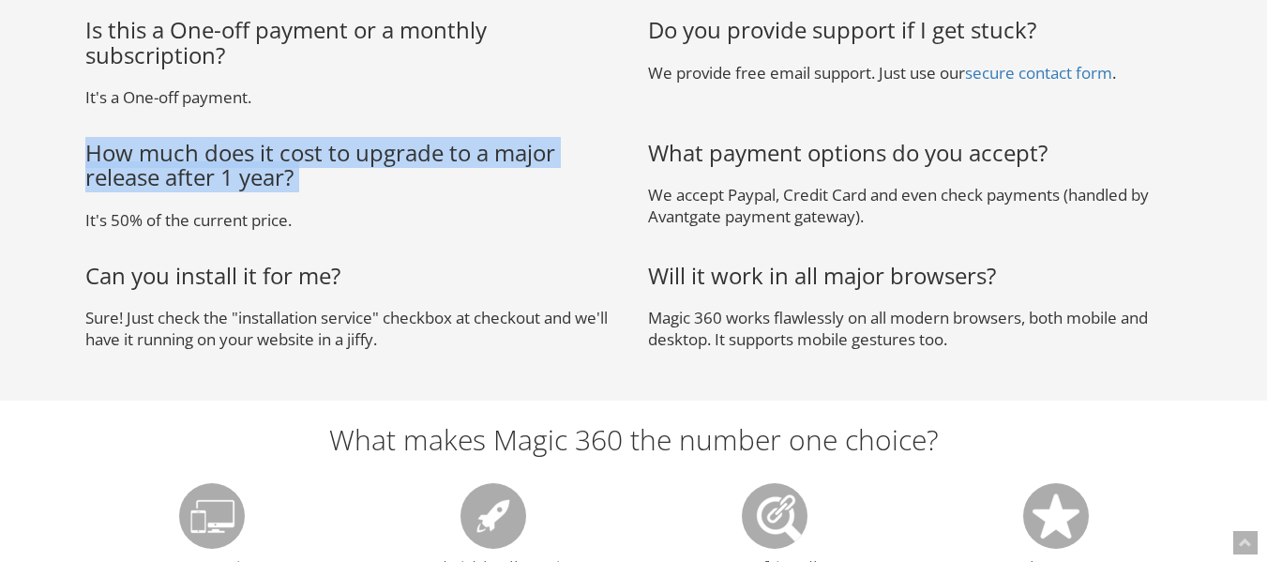
click at [259, 174] on h3 "How much does it cost to upgrade to a major release after 1 year?" at bounding box center [352, 166] width 535 height 50
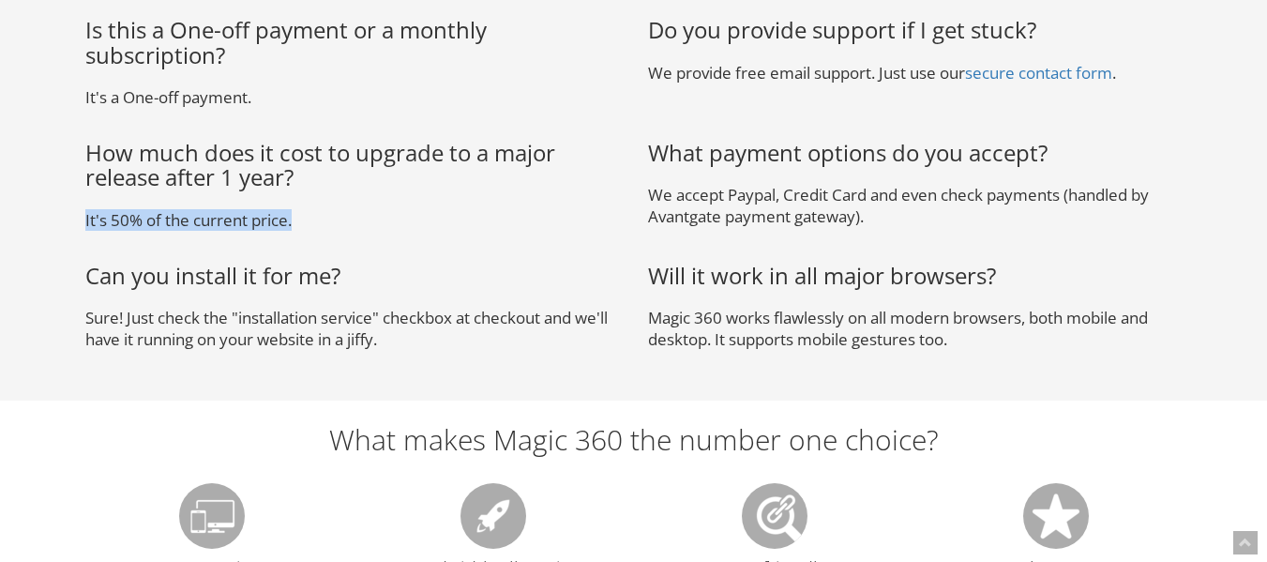
drag, startPoint x: 75, startPoint y: 210, endPoint x: 335, endPoint y: 218, distance: 259.9
click at [335, 218] on div "How much does it cost to upgrade to a major release after 1 year? It's 50% of t…" at bounding box center [352, 190] width 563 height 99
click at [339, 219] on p "It's 50% of the current price." at bounding box center [352, 220] width 535 height 22
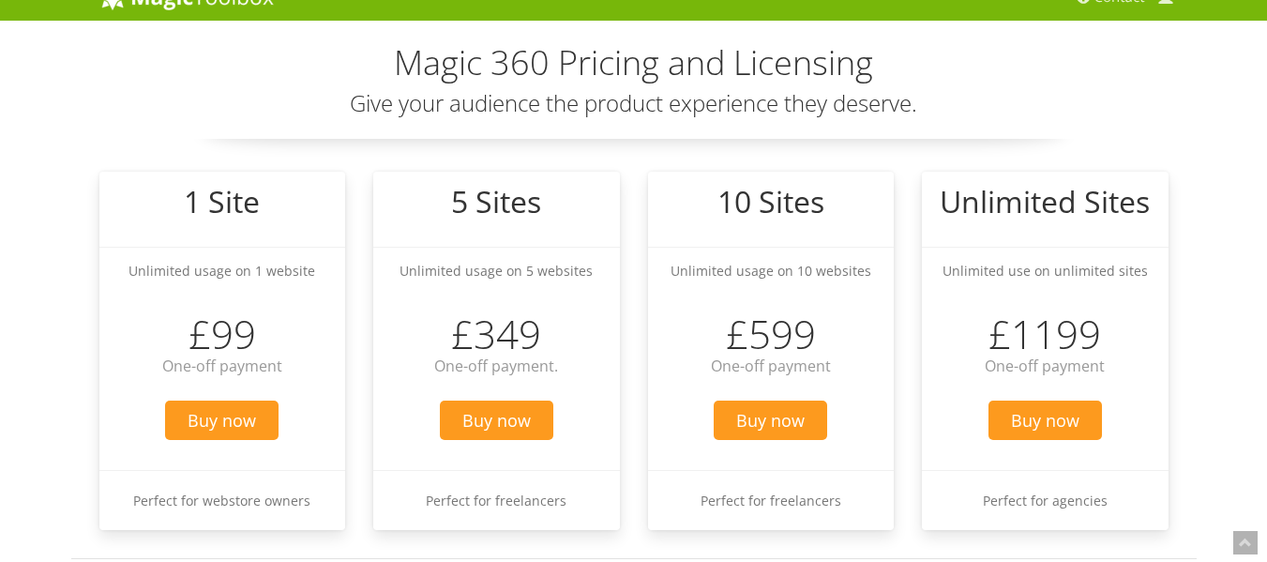
scroll to position [0, 0]
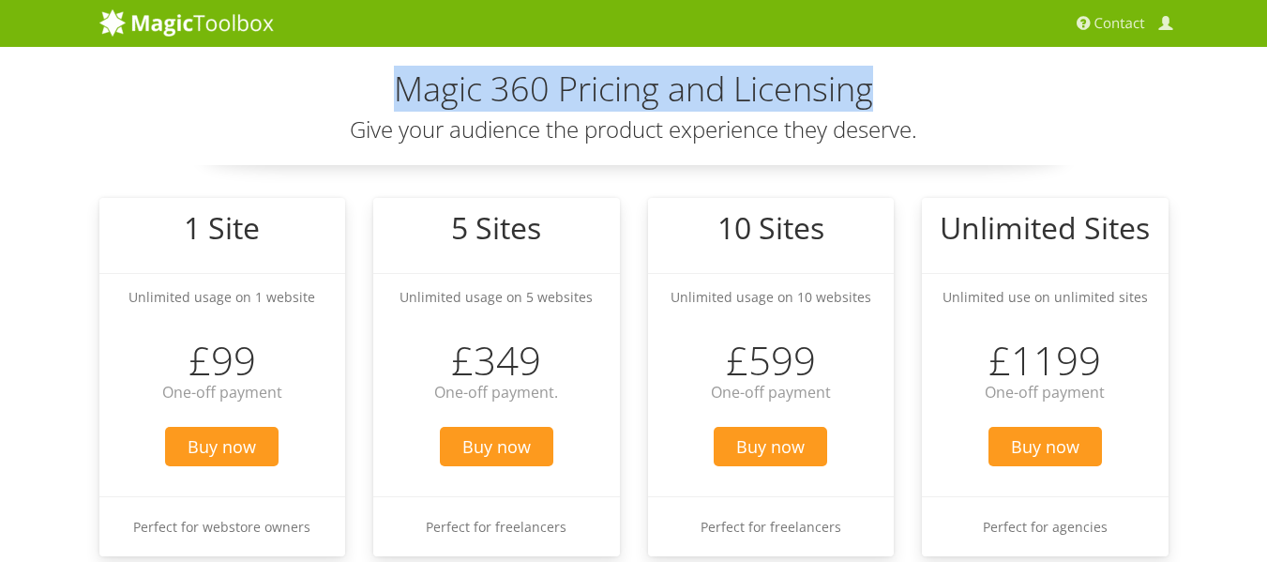
drag, startPoint x: 365, startPoint y: 78, endPoint x: 980, endPoint y: 93, distance: 615.4
click at [977, 93] on h2 "Magic 360 Pricing and Licensing" at bounding box center [633, 89] width 1069 height 38
drag, startPoint x: 997, startPoint y: 106, endPoint x: 1007, endPoint y: 33, distance: 73.9
click at [997, 105] on h2 "Magic 360 Pricing and Licensing" at bounding box center [633, 89] width 1069 height 38
click at [274, 101] on h2 "Magic 360 Pricing and Licensing" at bounding box center [633, 89] width 1069 height 38
